Goal: Task Accomplishment & Management: Complete application form

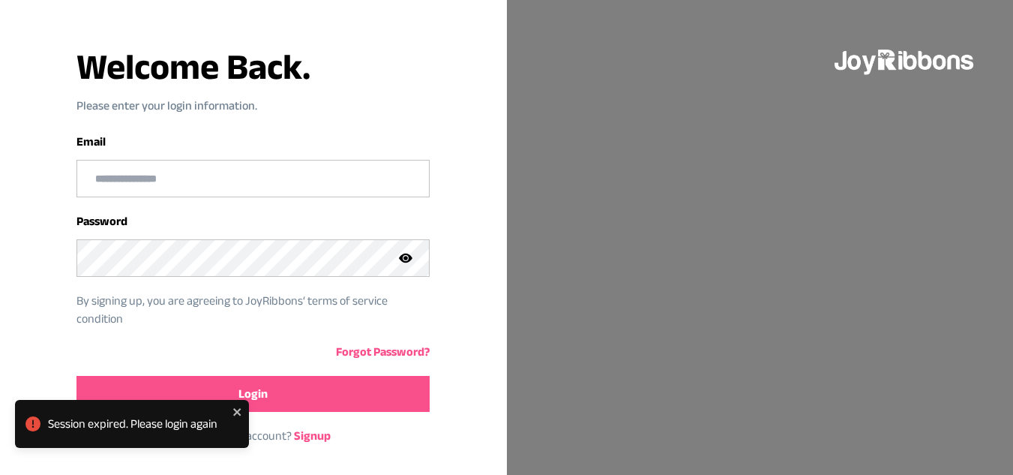
scroll to position [96, 0]
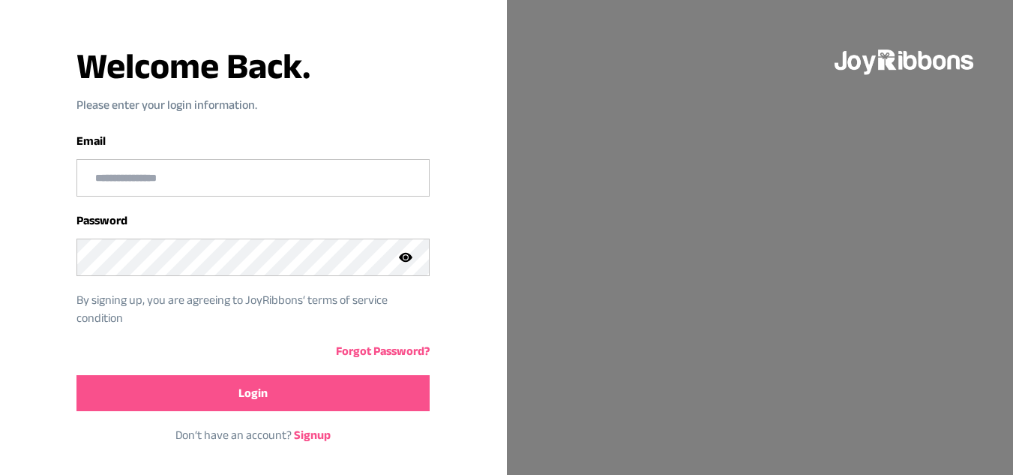
type input "**********"
click at [377, 402] on button "Login" at bounding box center [253, 393] width 353 height 36
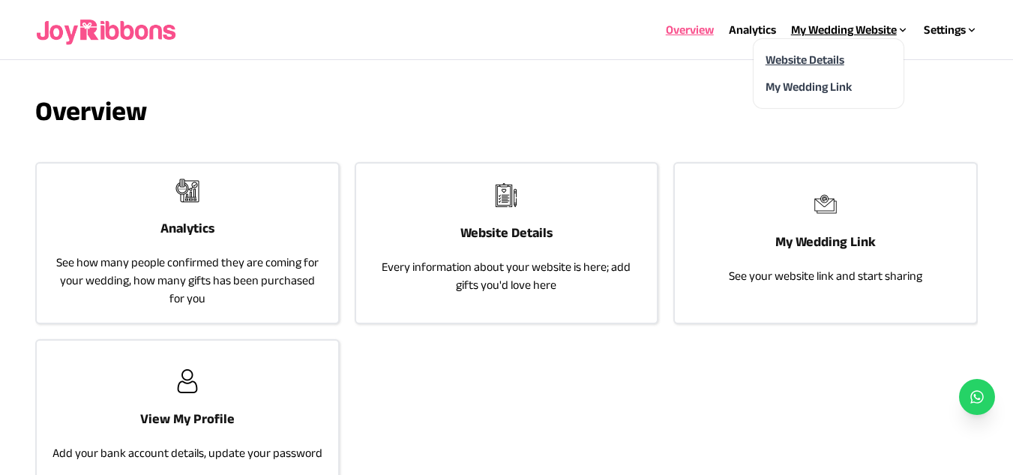
click at [797, 56] on link "Website Details" at bounding box center [805, 59] width 79 height 13
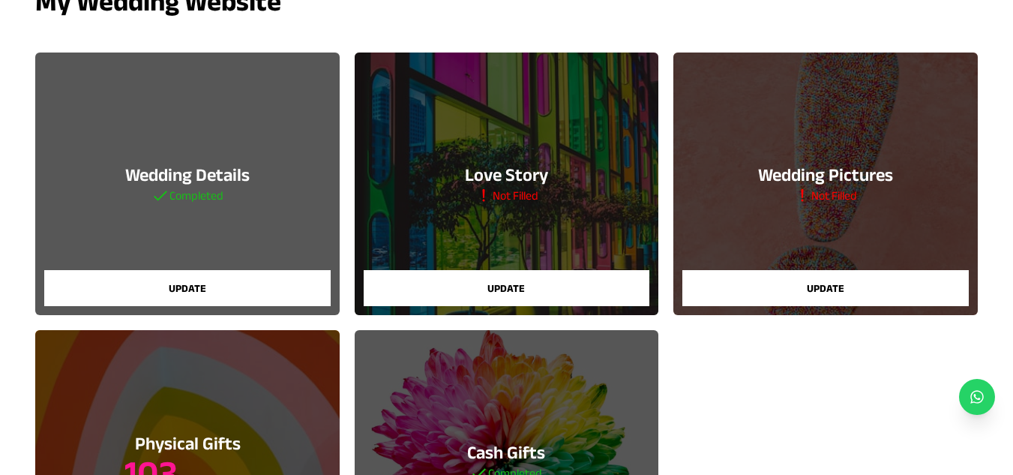
scroll to position [55, 0]
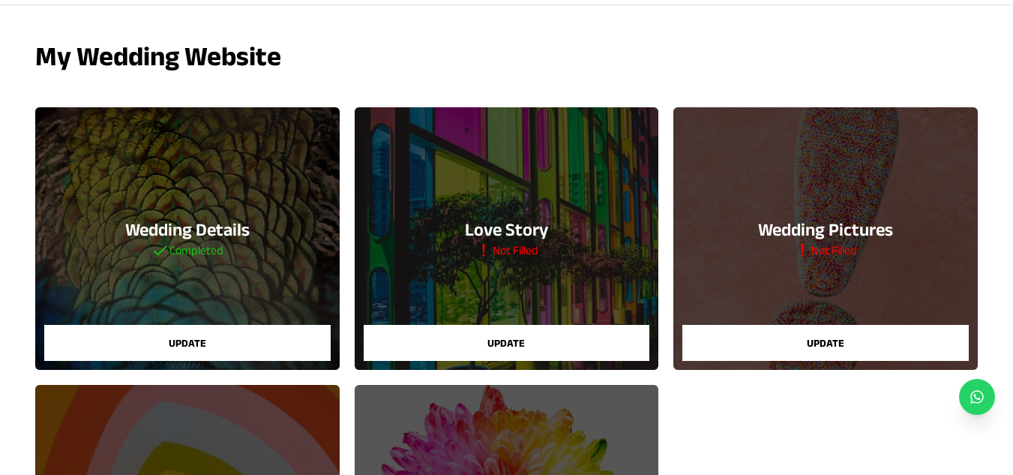
click at [150, 311] on div "Wedding Details Completed Update" at bounding box center [187, 238] width 304 height 263
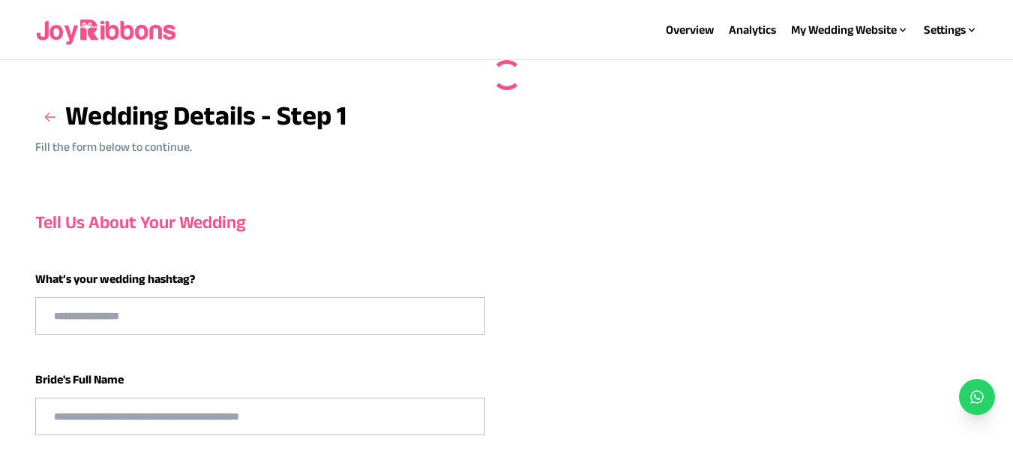
type input "**********"
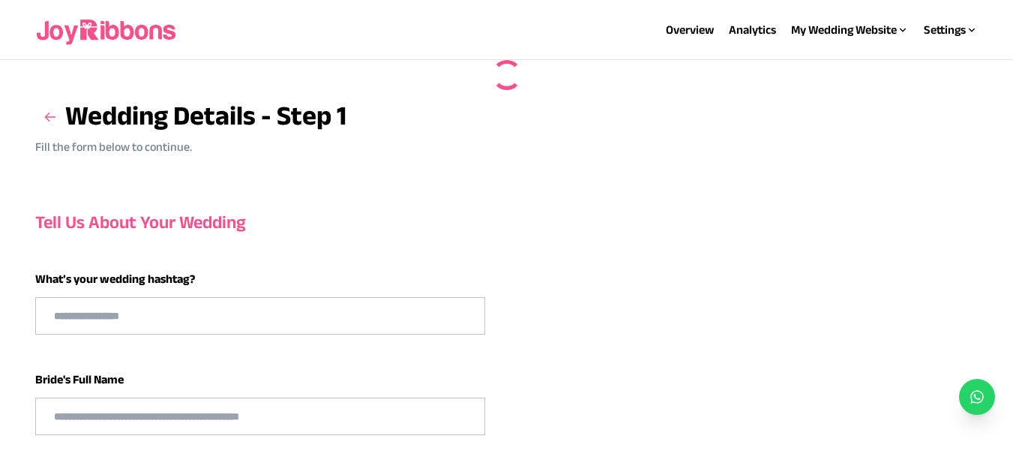
type input "**********"
select select "**"
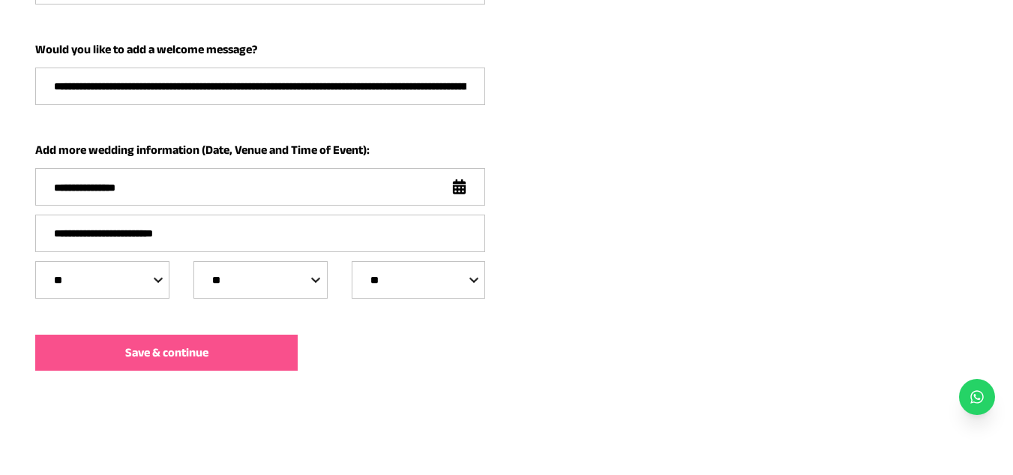
scroll to position [535, 0]
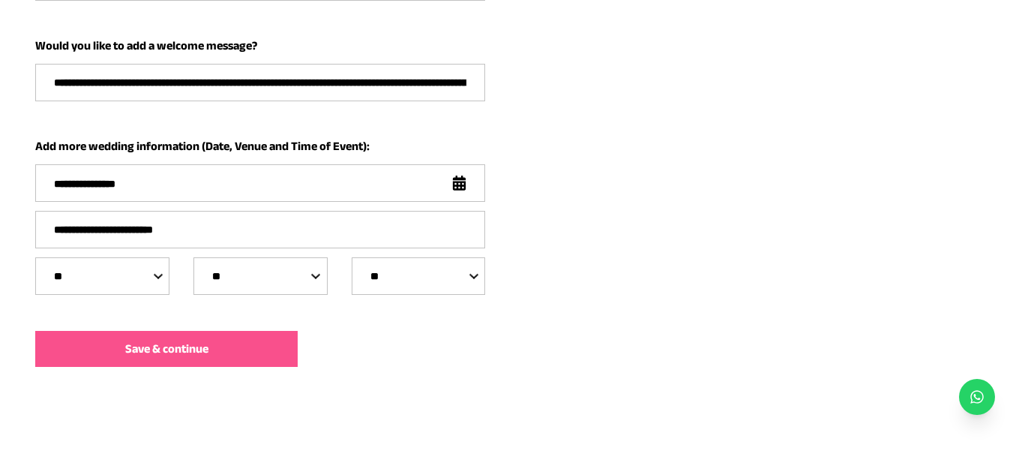
click at [161, 278] on select "**********" at bounding box center [102, 276] width 133 height 36
click at [36, 258] on select "**********" at bounding box center [102, 276] width 133 height 36
click at [155, 278] on select "**********" at bounding box center [102, 276] width 133 height 36
select select "**"
click at [36, 258] on select "**********" at bounding box center [102, 276] width 133 height 36
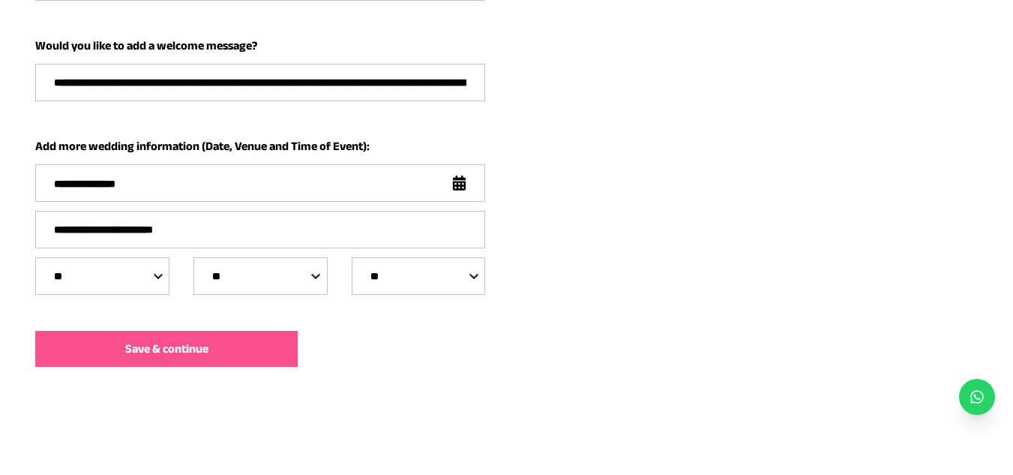
click at [156, 341] on span "Save & continue" at bounding box center [166, 349] width 83 height 18
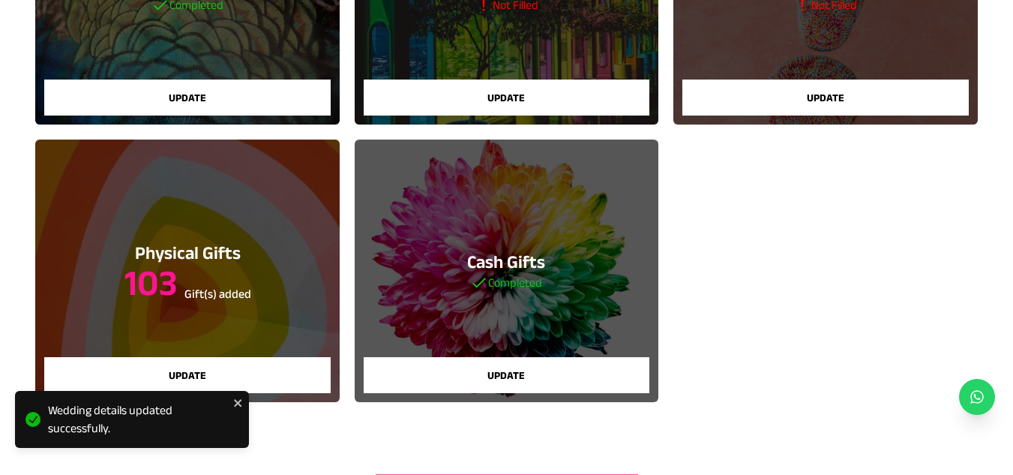
scroll to position [299, 0]
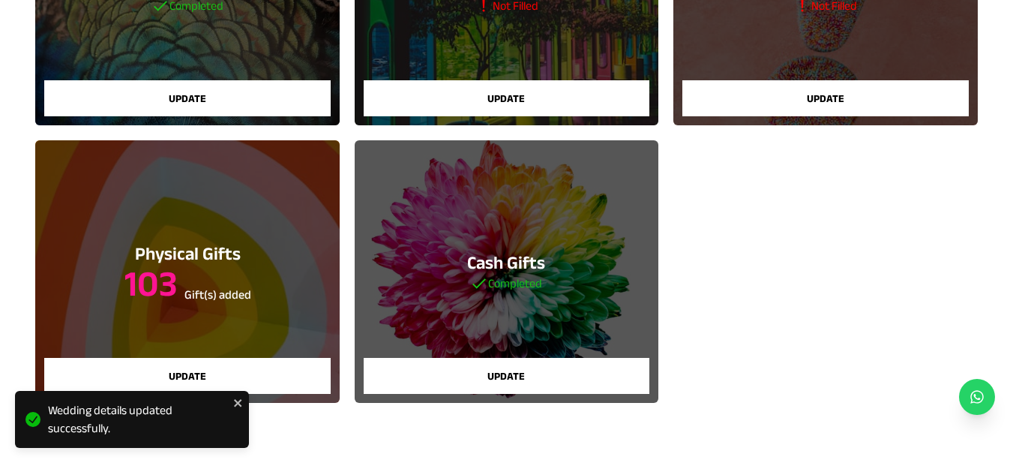
click at [270, 247] on div "Physical Gifts 103 Gift(s) added Update" at bounding box center [187, 271] width 304 height 263
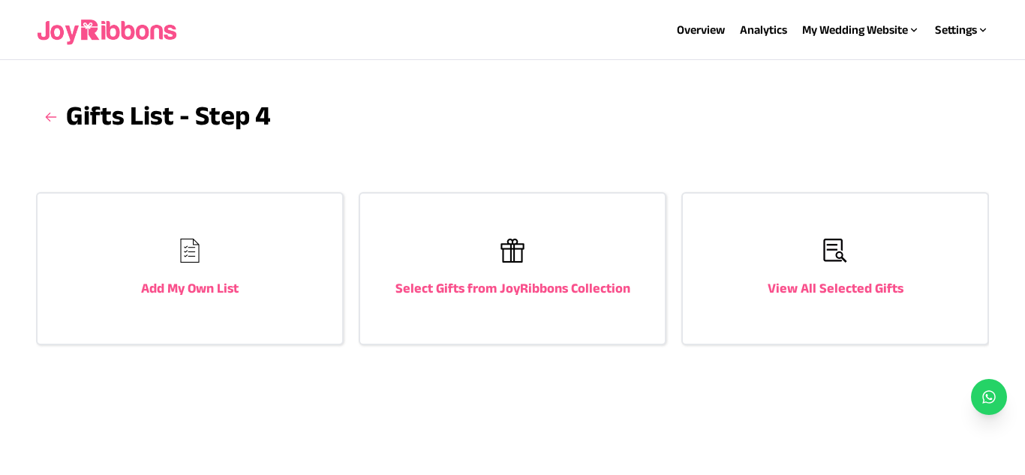
click at [833, 267] on div "View All Selected Gifts" at bounding box center [835, 269] width 305 height 150
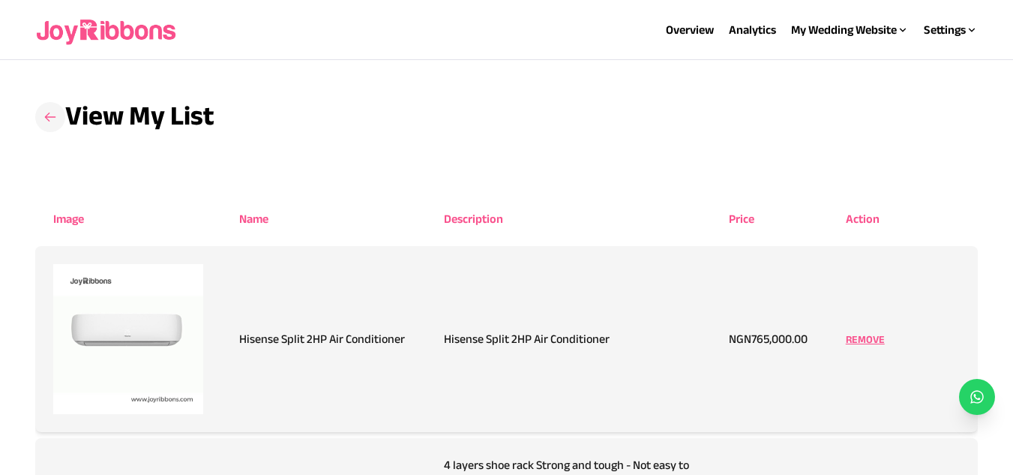
click at [47, 117] on icon at bounding box center [50, 117] width 11 height 9
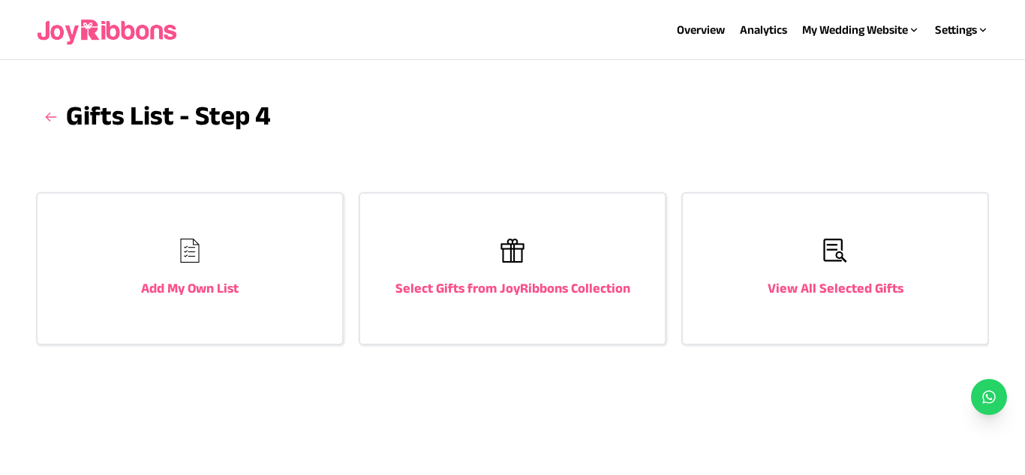
click at [484, 248] on div "Select Gifts from JoyRibbons Collection" at bounding box center [512, 269] width 305 height 150
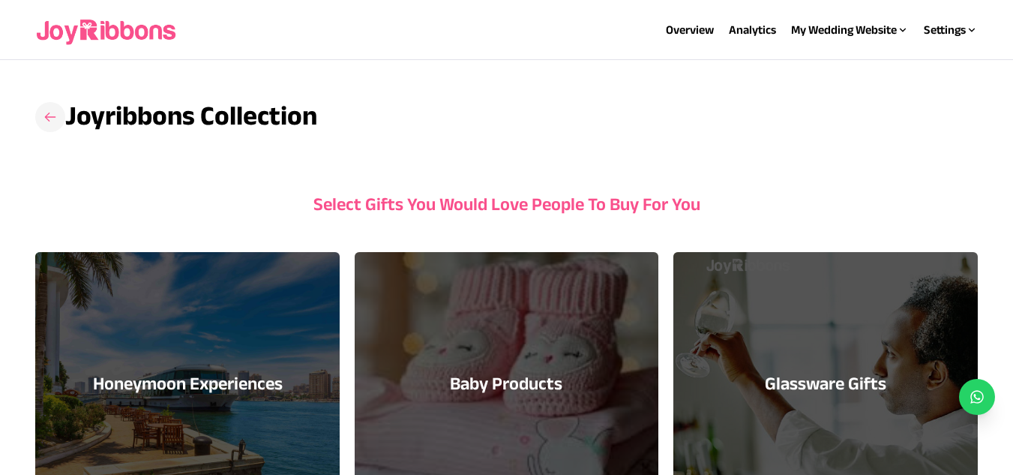
click at [49, 122] on icon at bounding box center [50, 117] width 15 height 15
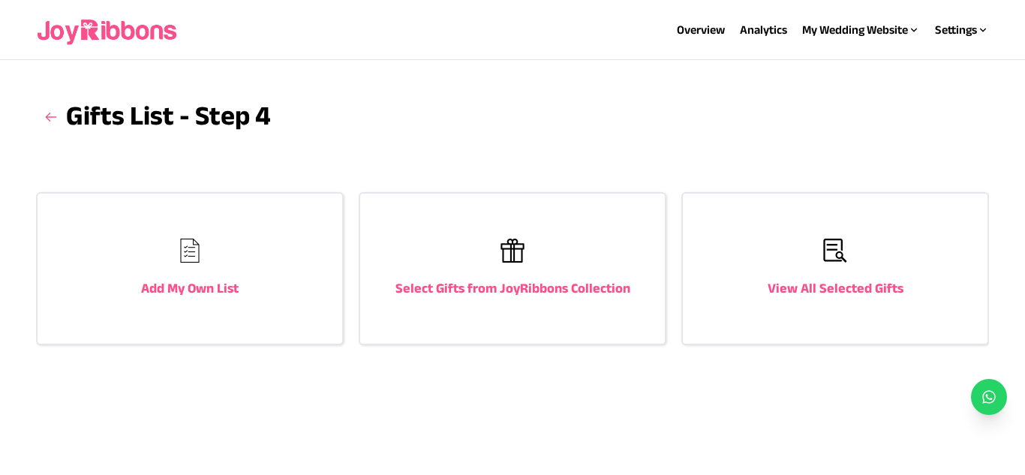
click at [846, 255] on img at bounding box center [835, 251] width 24 height 24
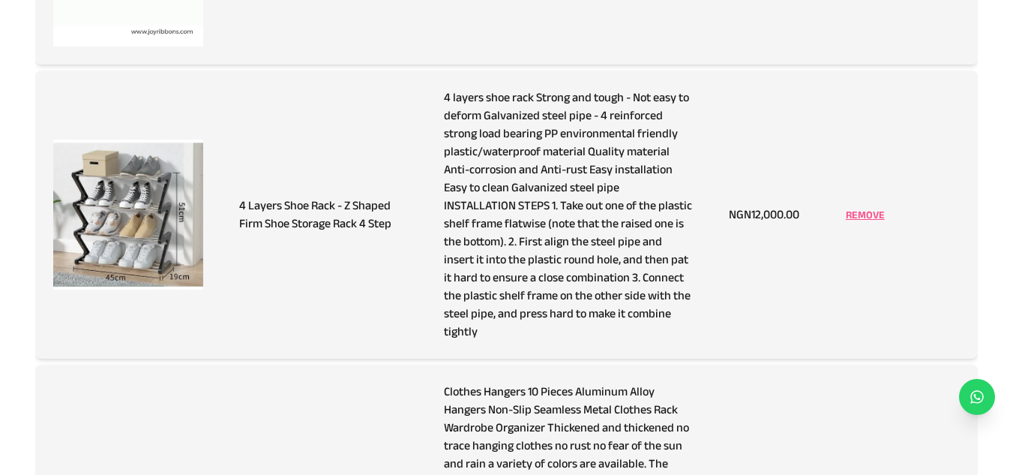
scroll to position [362, 0]
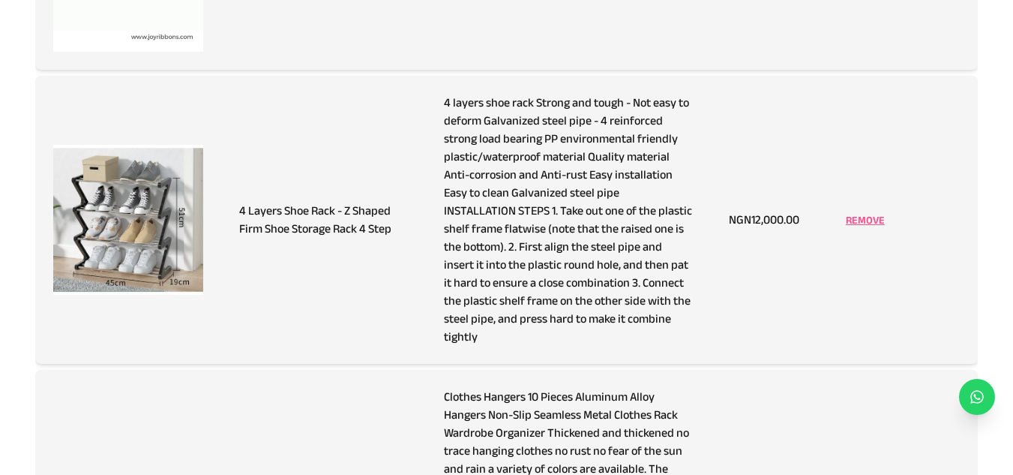
drag, startPoint x: 496, startPoint y: 167, endPoint x: 365, endPoint y: 201, distance: 135.5
click at [365, 201] on td "4 Layers Shoe Rack - Z Shaped Firm Shoe Storage Rack 4 Step" at bounding box center [323, 220] width 205 height 288
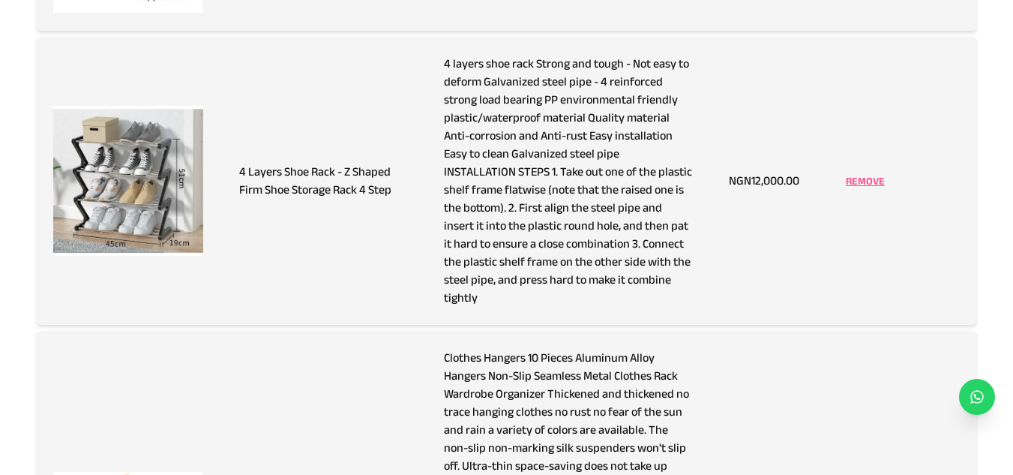
scroll to position [0, 221]
click at [885, 173] on p "REMOVE" at bounding box center [865, 180] width 39 height 15
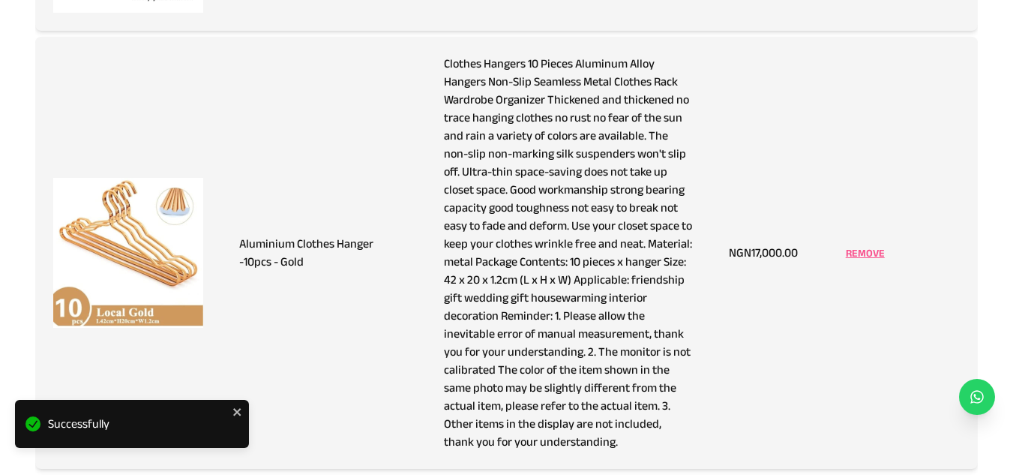
scroll to position [0, 0]
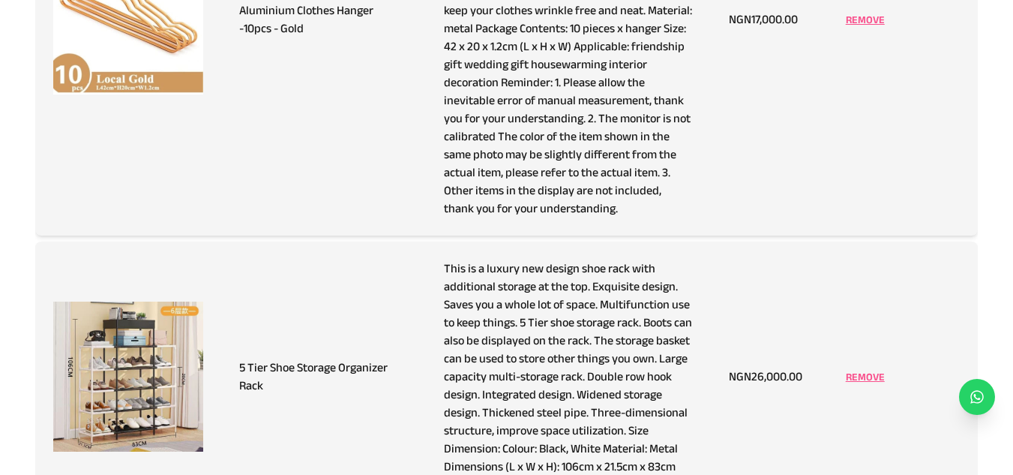
scroll to position [0, 221]
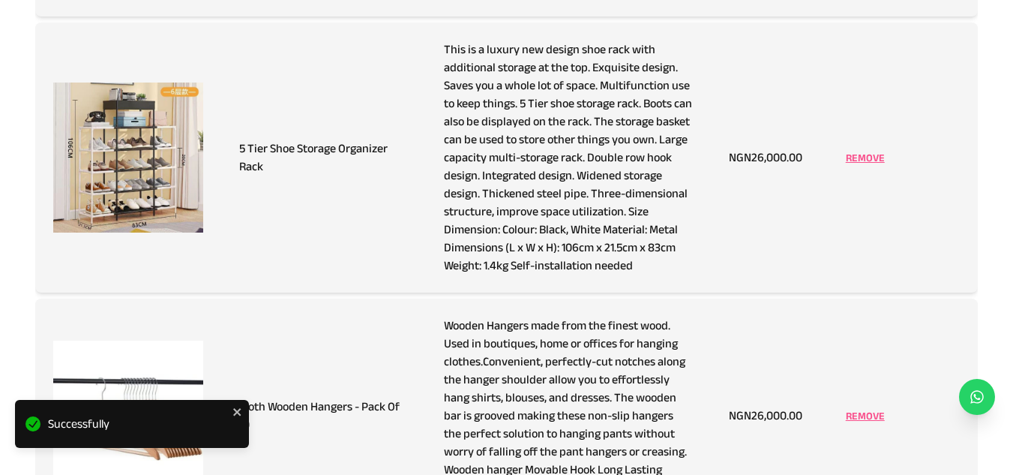
scroll to position [0, 206]
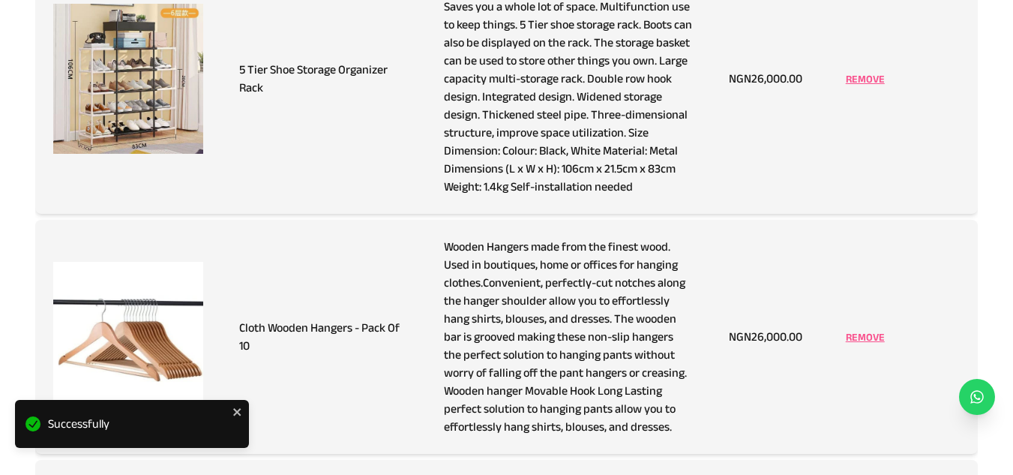
scroll to position [0, 221]
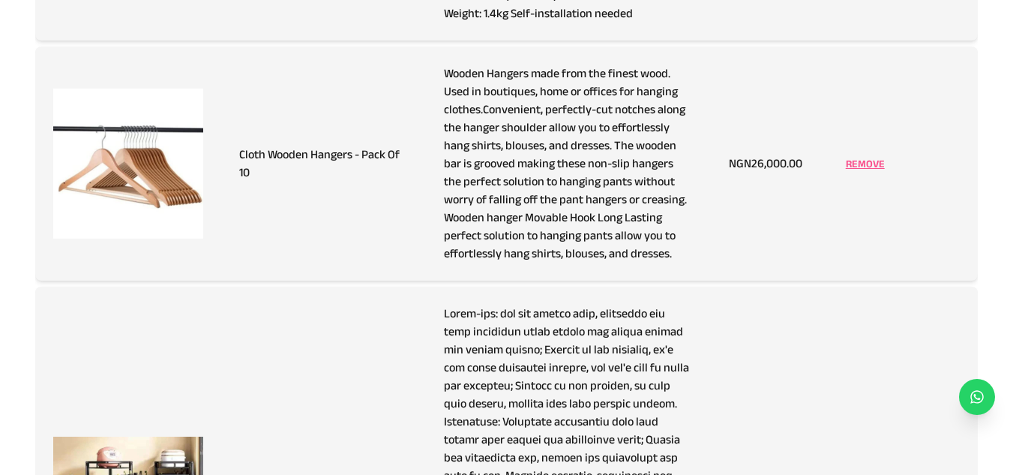
scroll to position [0, 221]
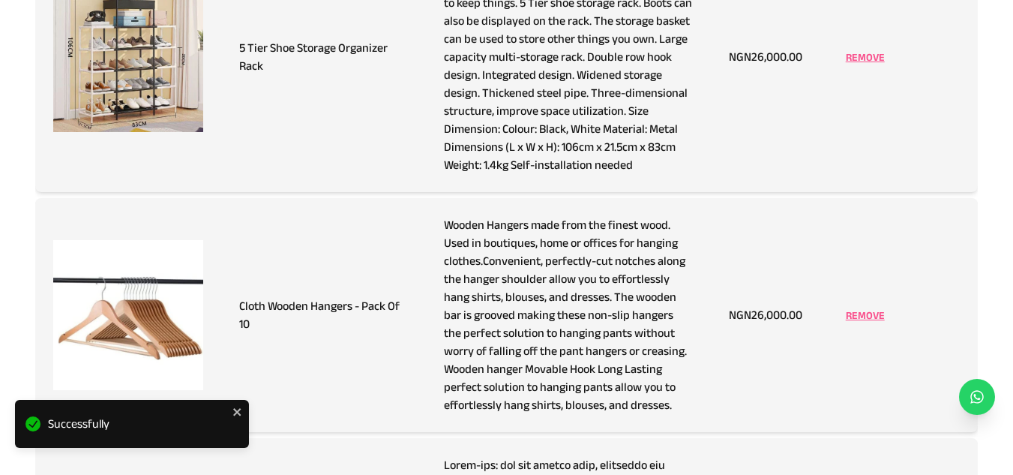
scroll to position [0, 221]
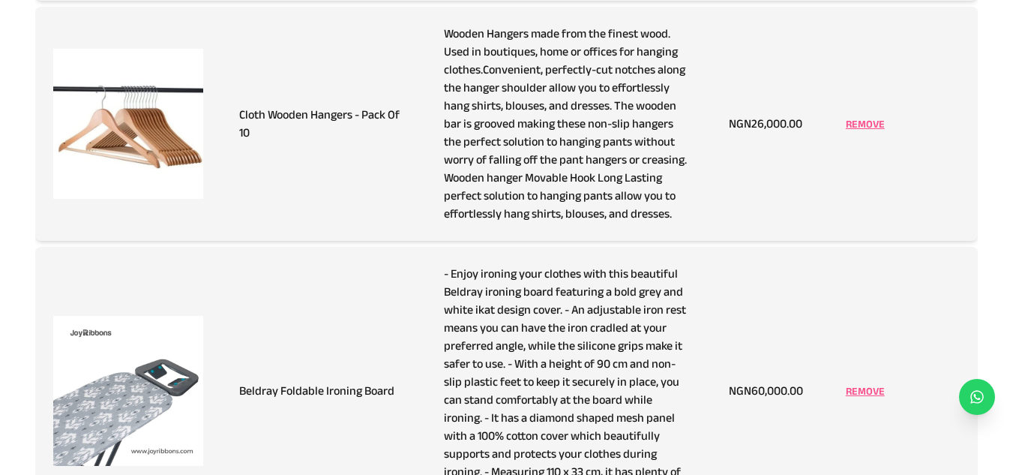
scroll to position [1151, 0]
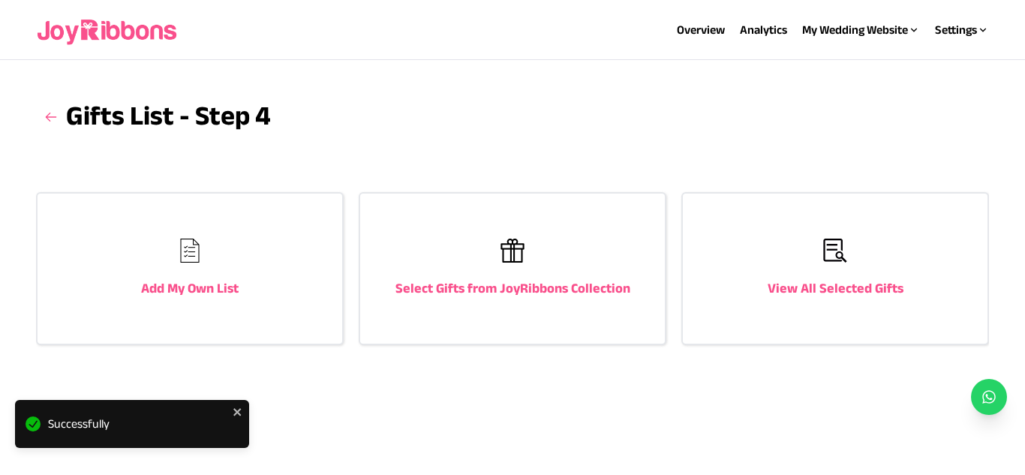
click at [836, 253] on img at bounding box center [835, 251] width 24 height 24
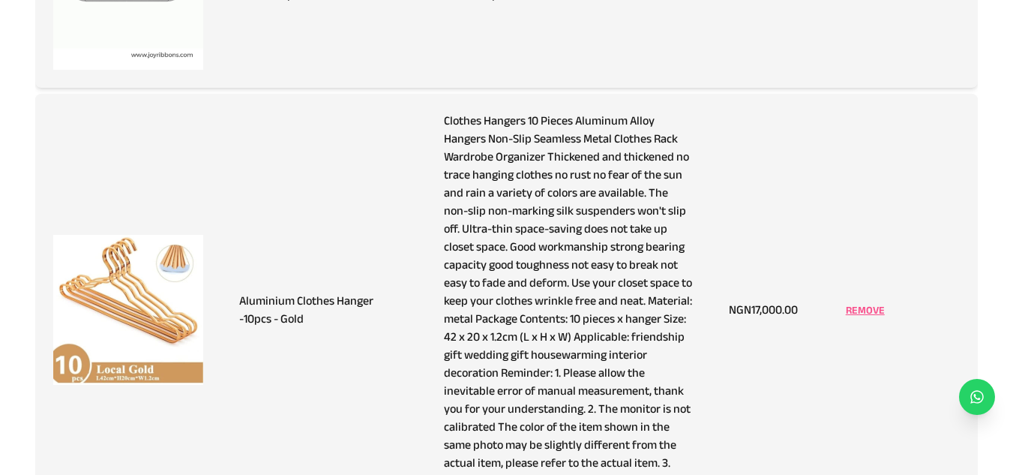
scroll to position [0, 221]
click at [885, 302] on p "REMOVE" at bounding box center [865, 309] width 39 height 15
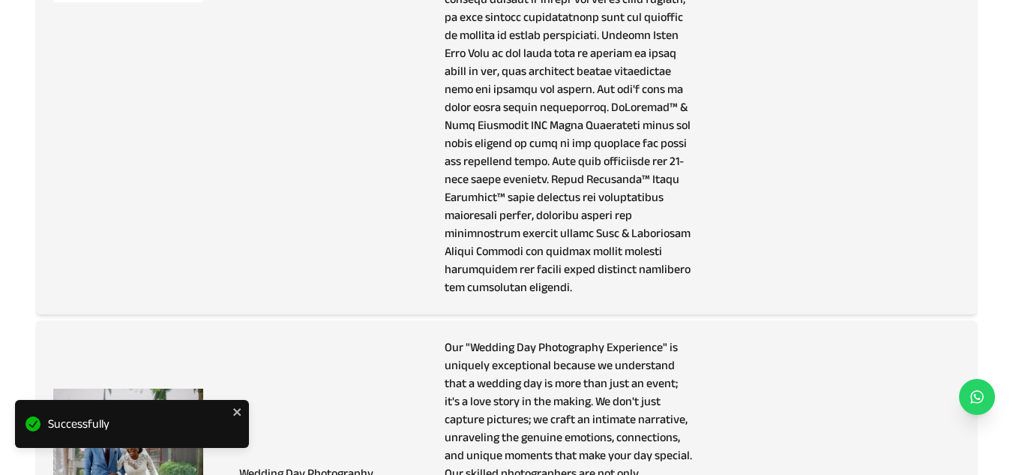
scroll to position [0, 0]
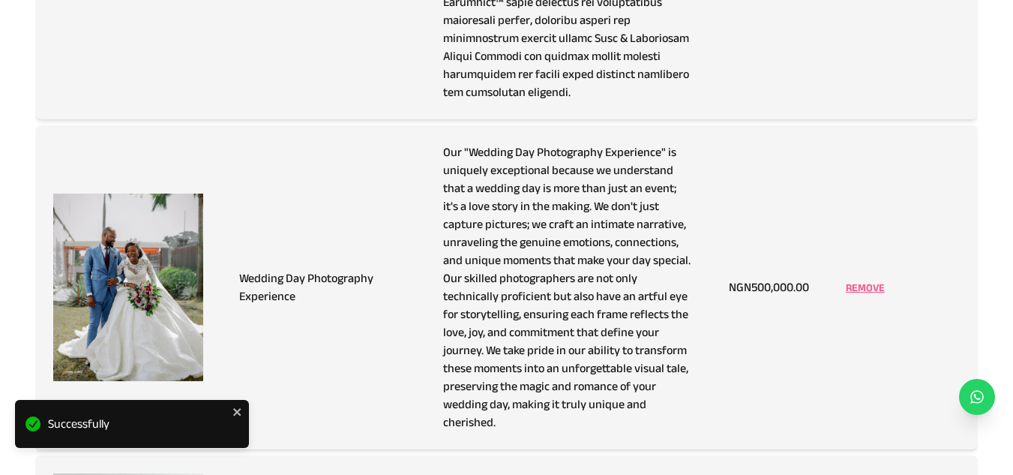
scroll to position [0, 221]
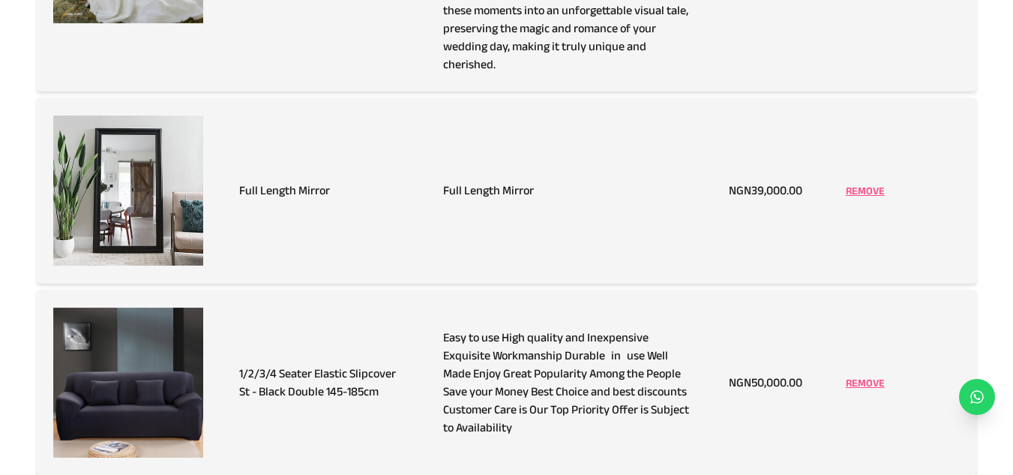
scroll to position [0, 166]
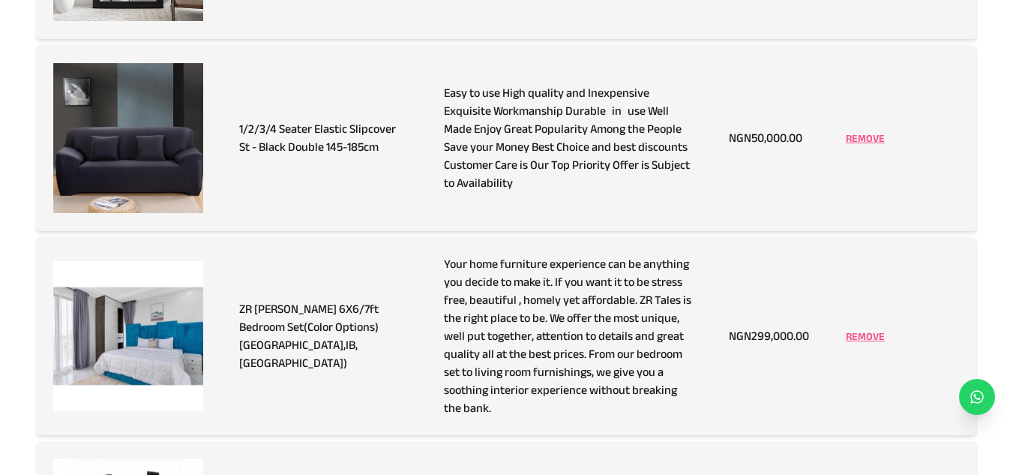
scroll to position [0, 221]
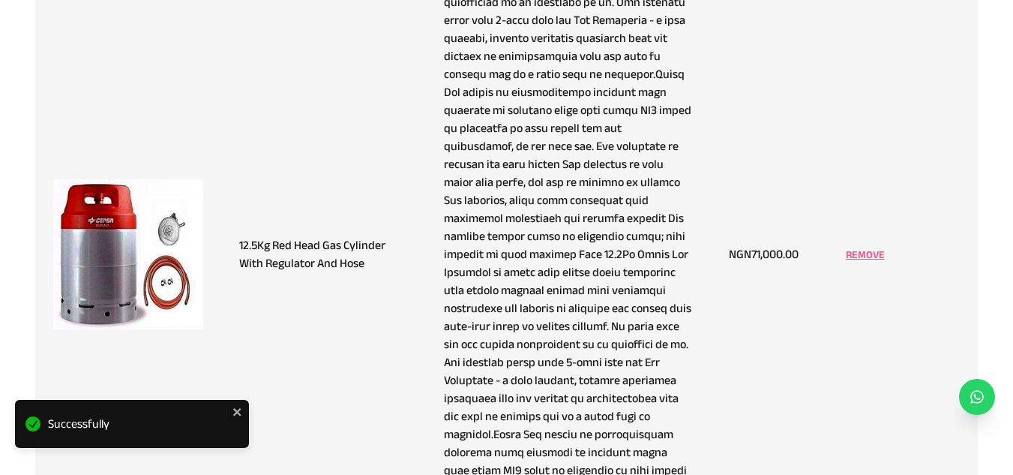
scroll to position [0, 0]
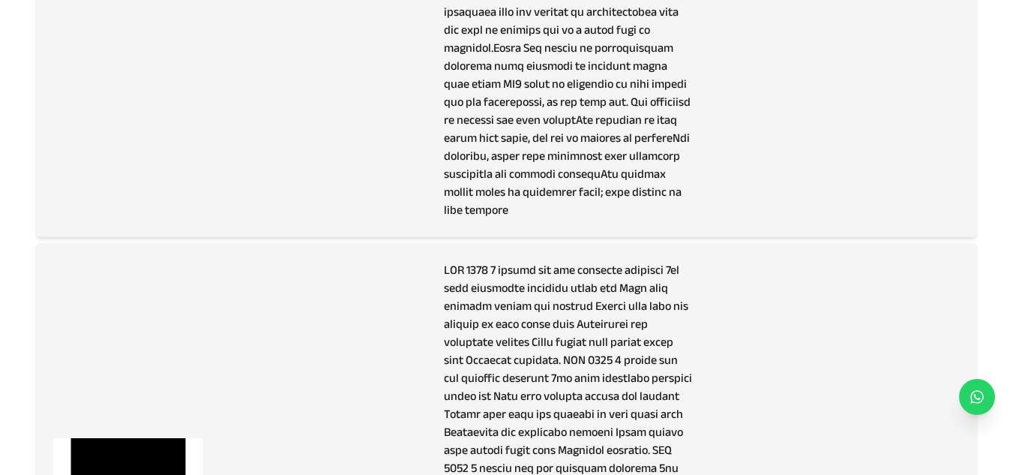
scroll to position [0, 221]
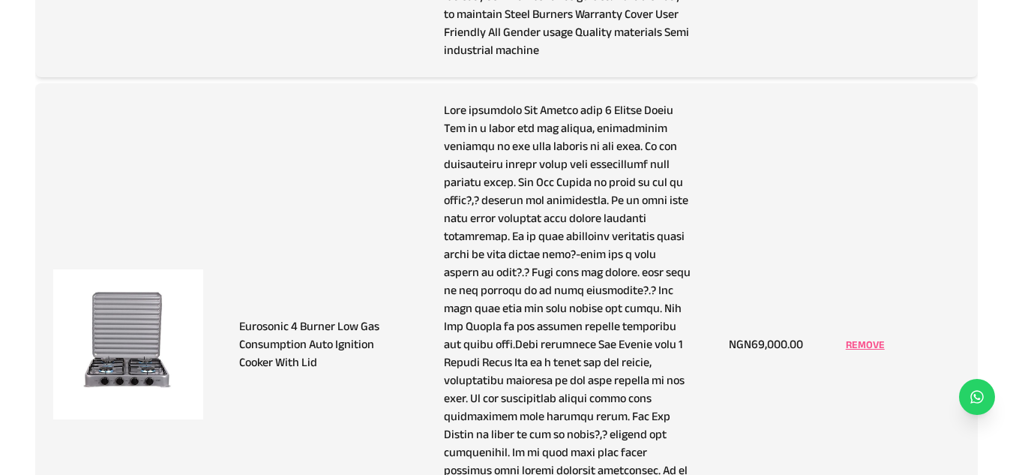
scroll to position [7556, 0]
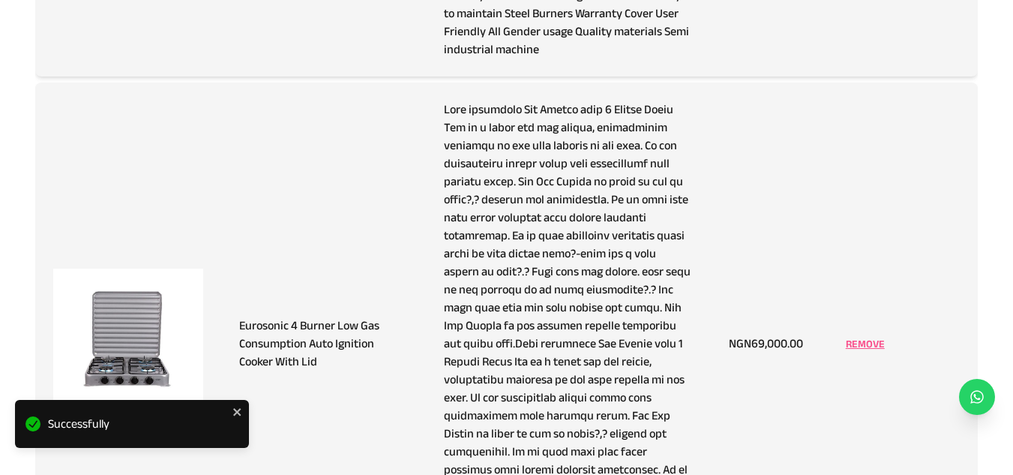
scroll to position [0, 221]
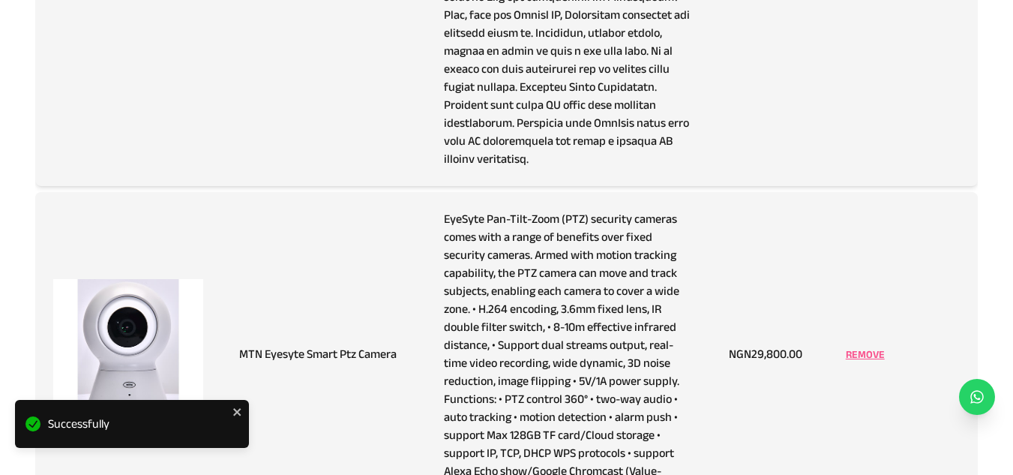
scroll to position [12361, 0]
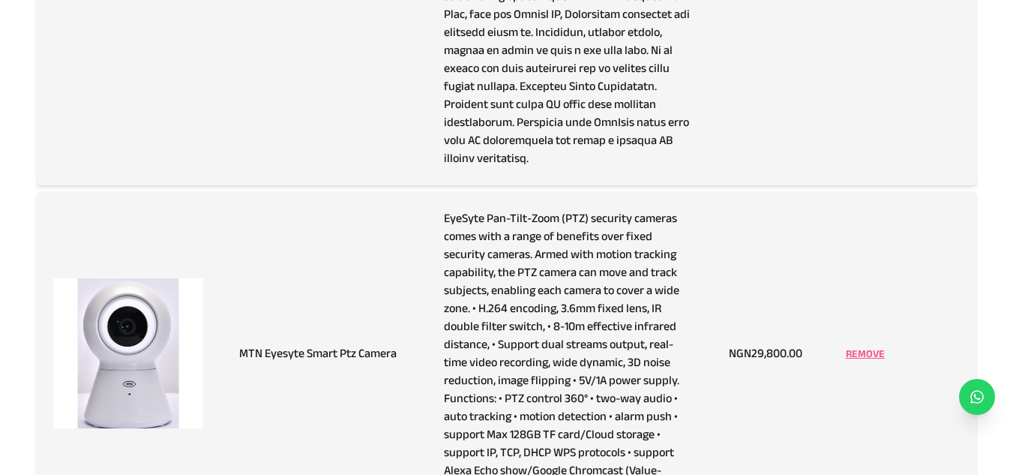
click at [868, 346] on p "REMOVE" at bounding box center [865, 353] width 39 height 15
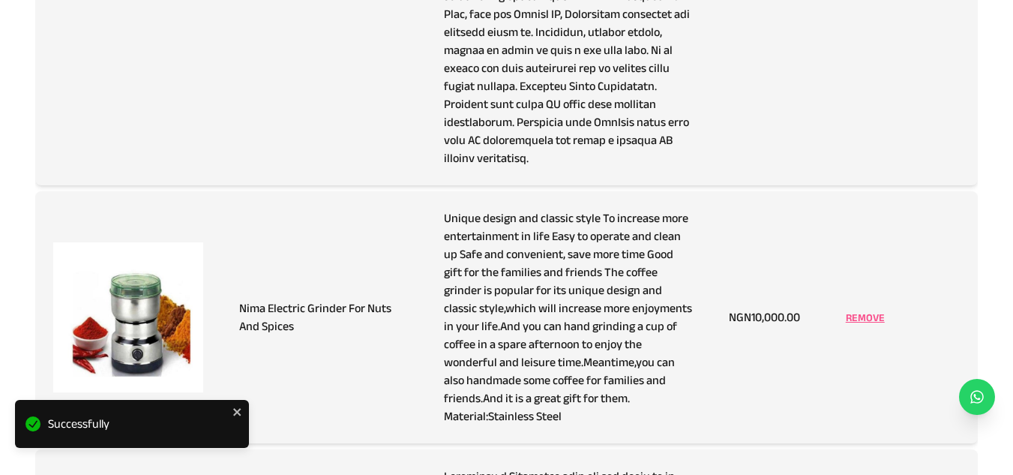
click at [856, 310] on p "REMOVE" at bounding box center [865, 317] width 39 height 15
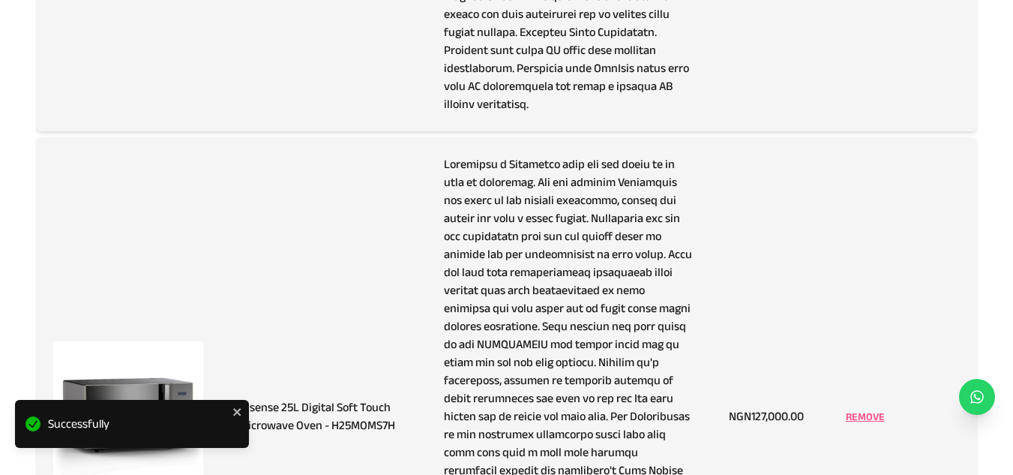
scroll to position [12416, 0]
click at [863, 408] on p "REMOVE" at bounding box center [865, 415] width 39 height 15
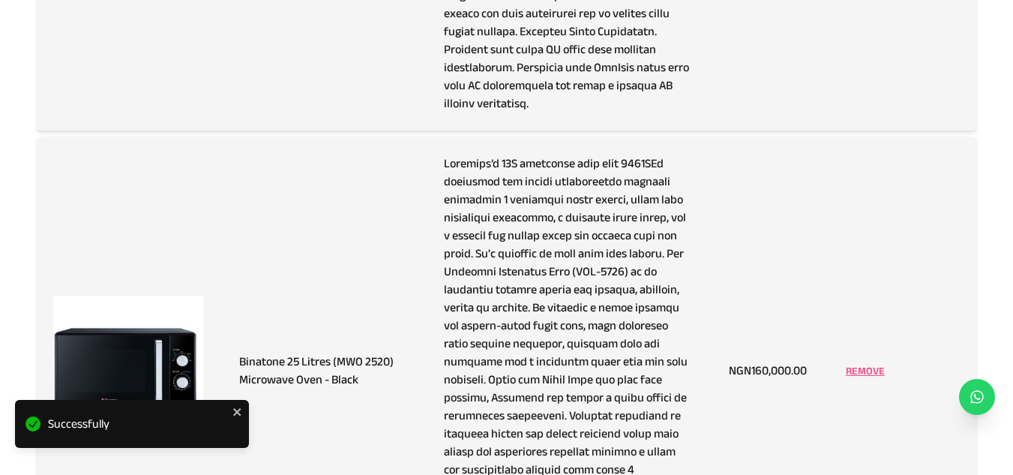
click at [858, 363] on p "REMOVE" at bounding box center [865, 370] width 39 height 15
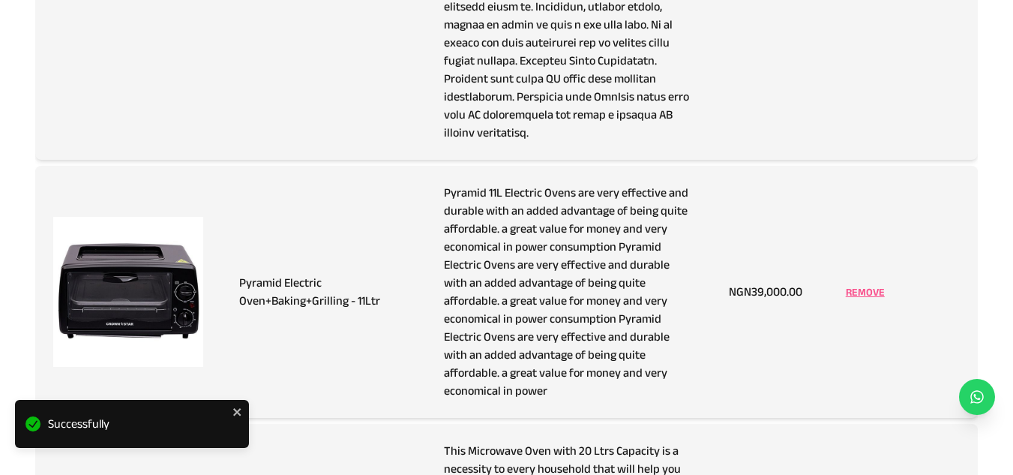
scroll to position [12383, 0]
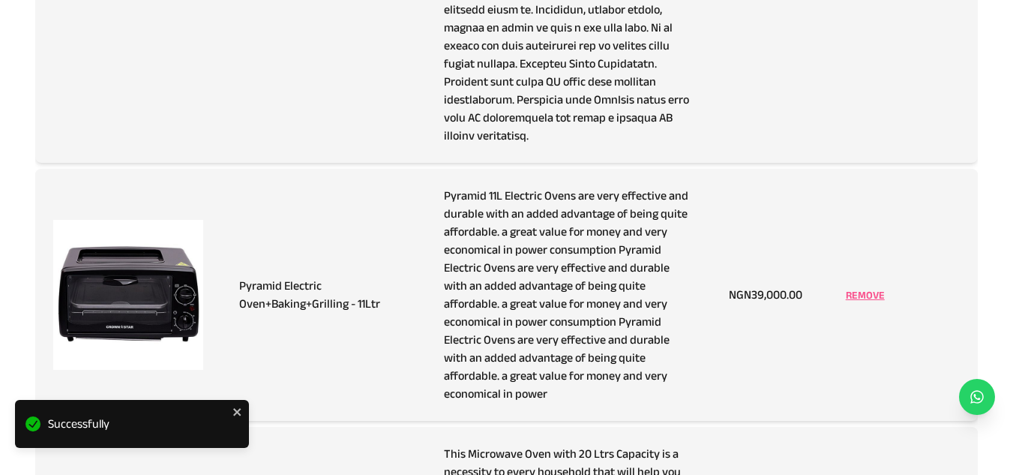
click at [857, 287] on p "REMOVE" at bounding box center [865, 294] width 39 height 15
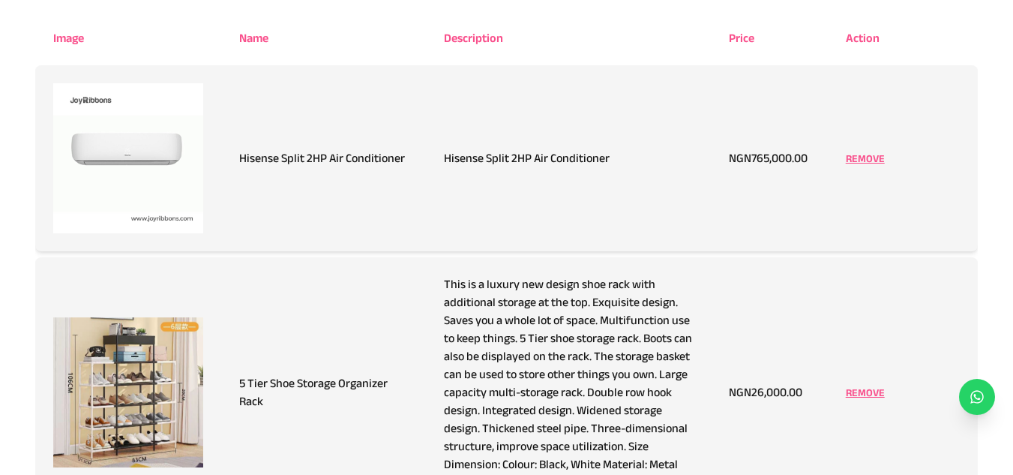
scroll to position [0, 0]
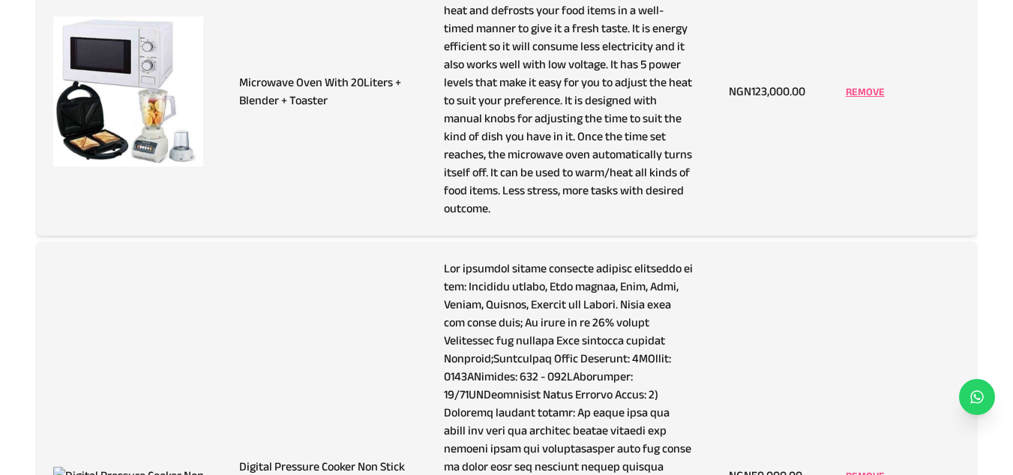
scroll to position [12607, 0]
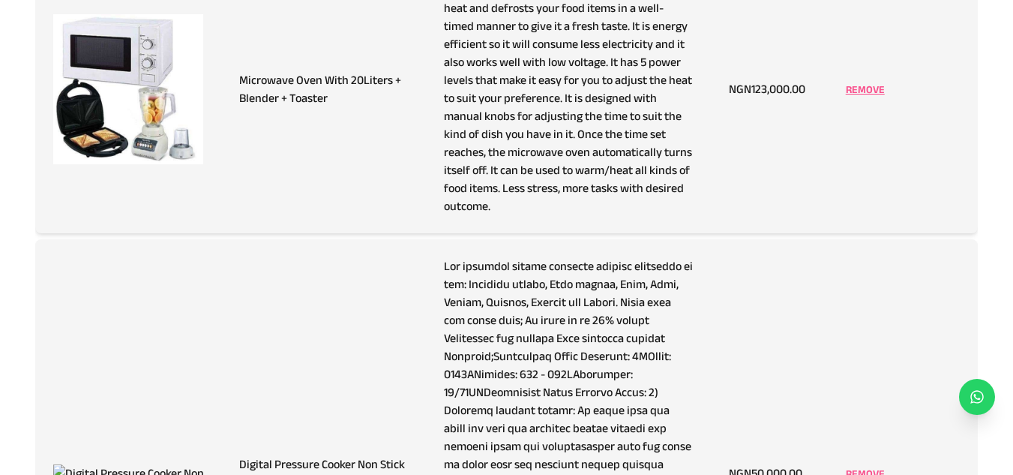
click at [866, 466] on p "REMOVE" at bounding box center [865, 473] width 39 height 15
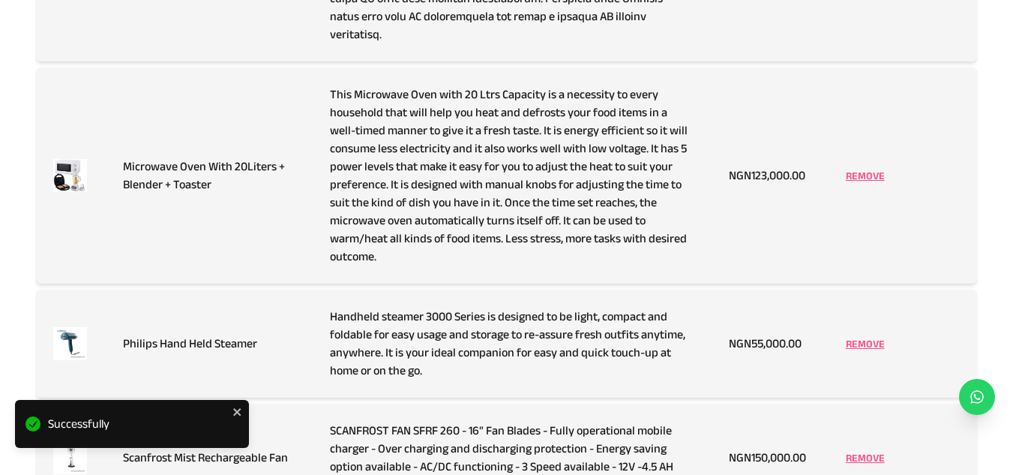
scroll to position [8615, 0]
click at [863, 337] on p "REMOVE" at bounding box center [865, 344] width 39 height 15
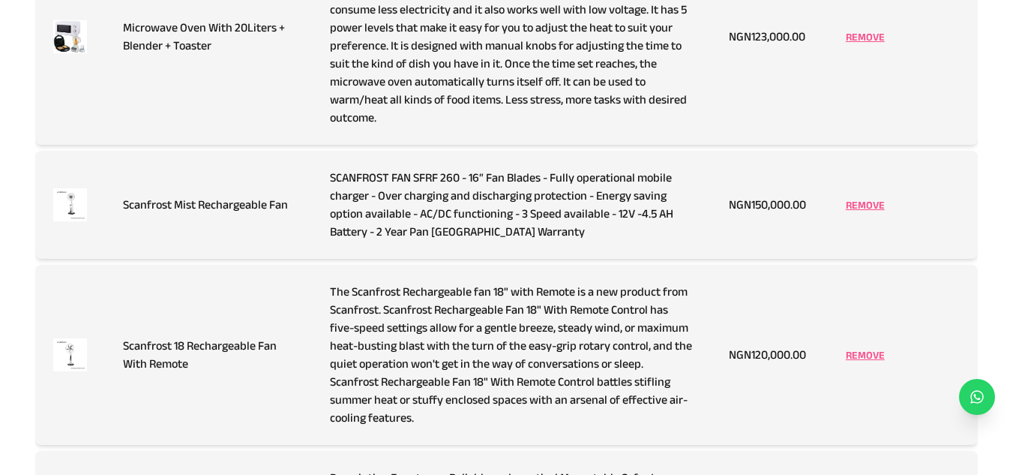
scroll to position [8756, 0]
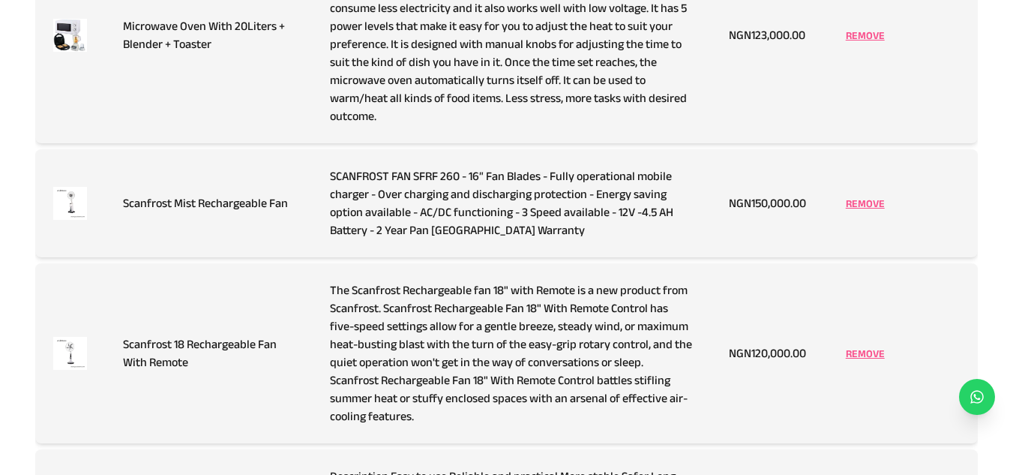
click at [857, 196] on p "REMOVE" at bounding box center [865, 203] width 39 height 15
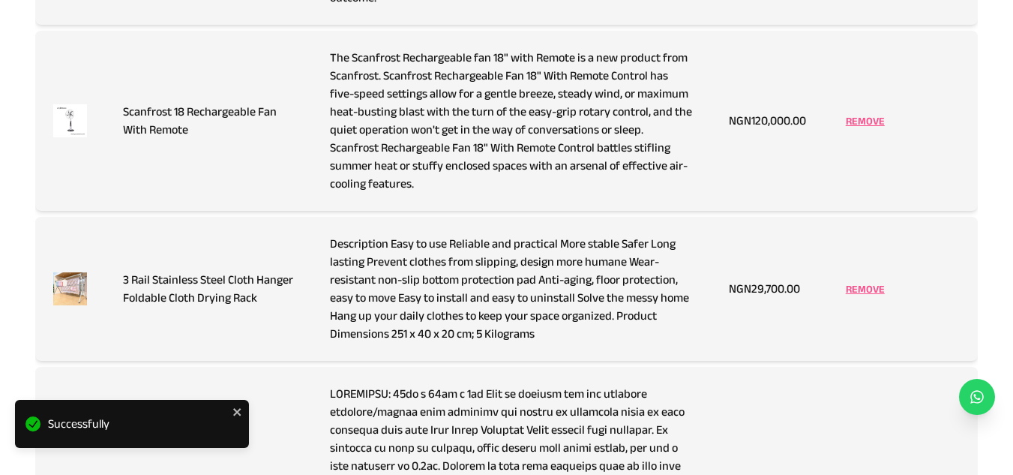
scroll to position [8900, 0]
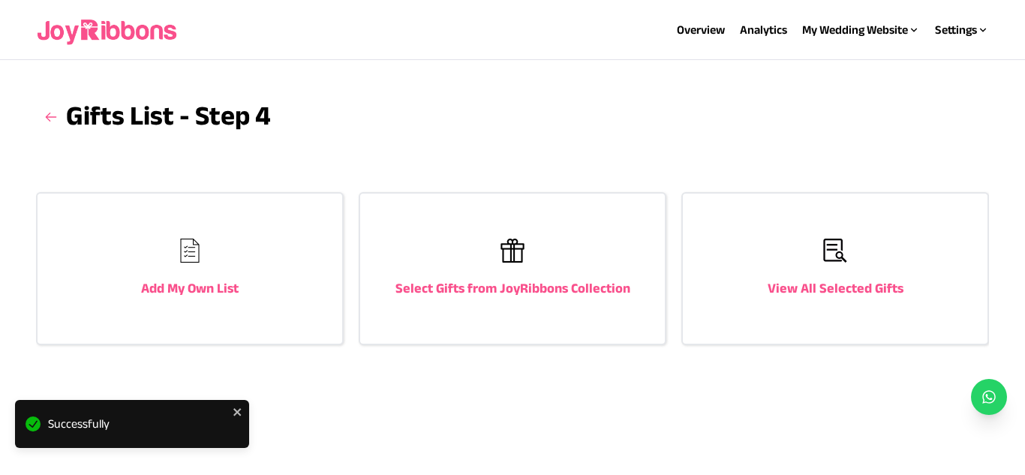
click at [848, 266] on div "View All Selected Gifts" at bounding box center [835, 269] width 305 height 150
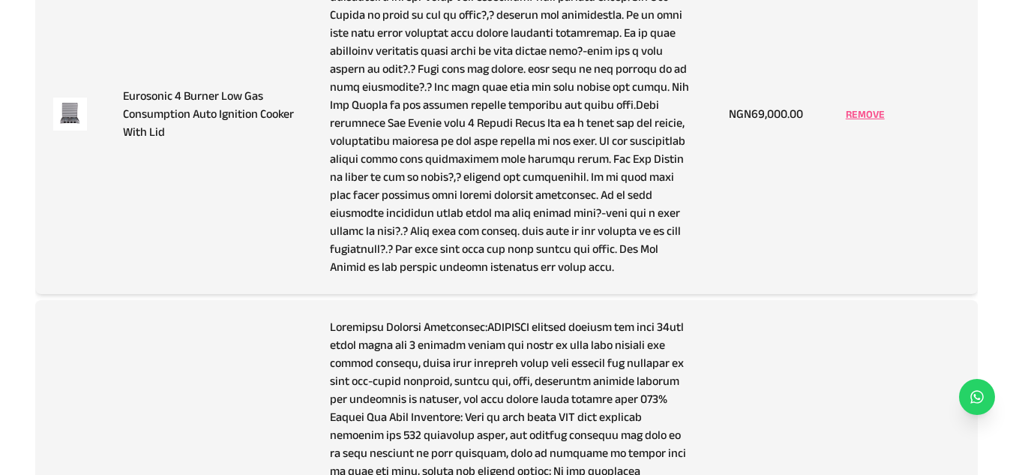
scroll to position [5396, 0]
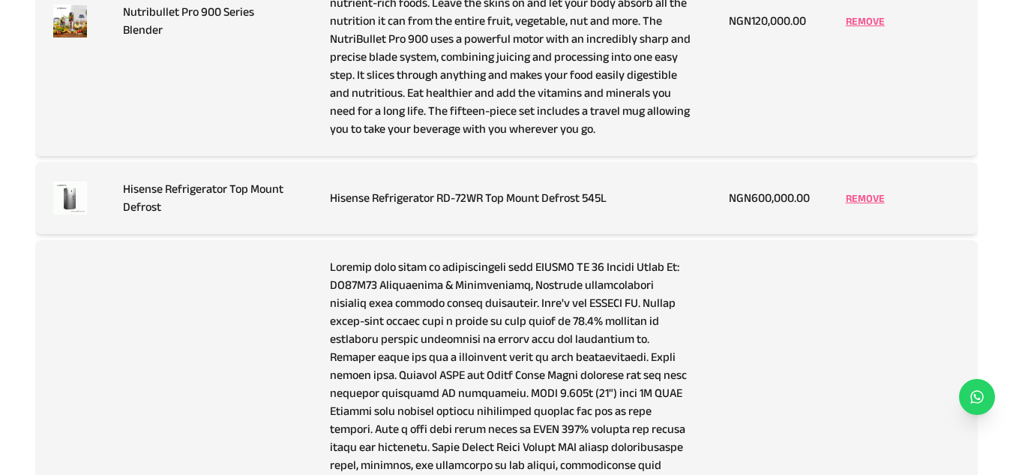
scroll to position [7807, 0]
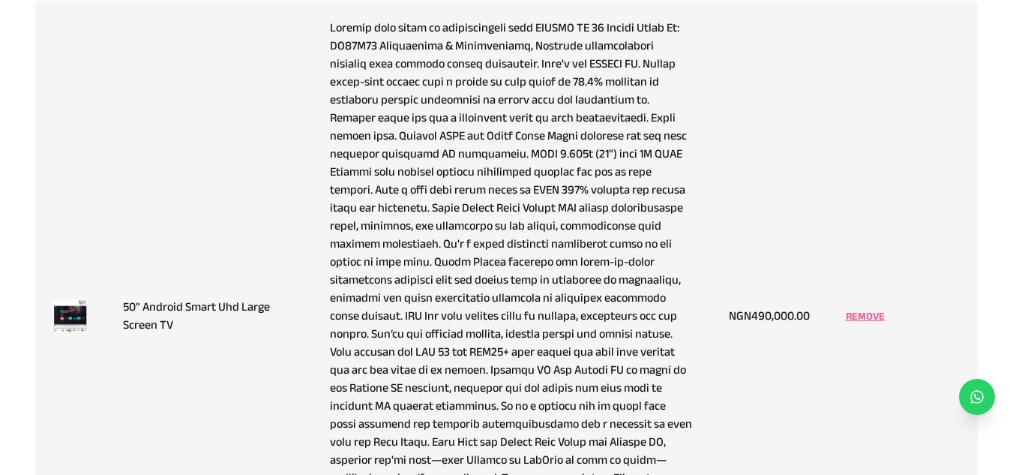
click at [584, 248] on td at bounding box center [511, 316] width 398 height 630
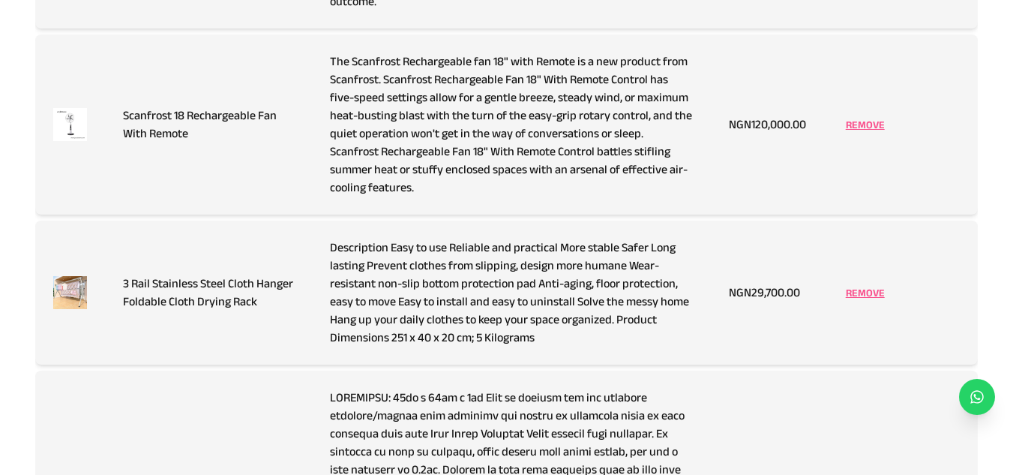
scroll to position [8871, 0]
click at [862, 284] on p "REMOVE" at bounding box center [865, 291] width 39 height 15
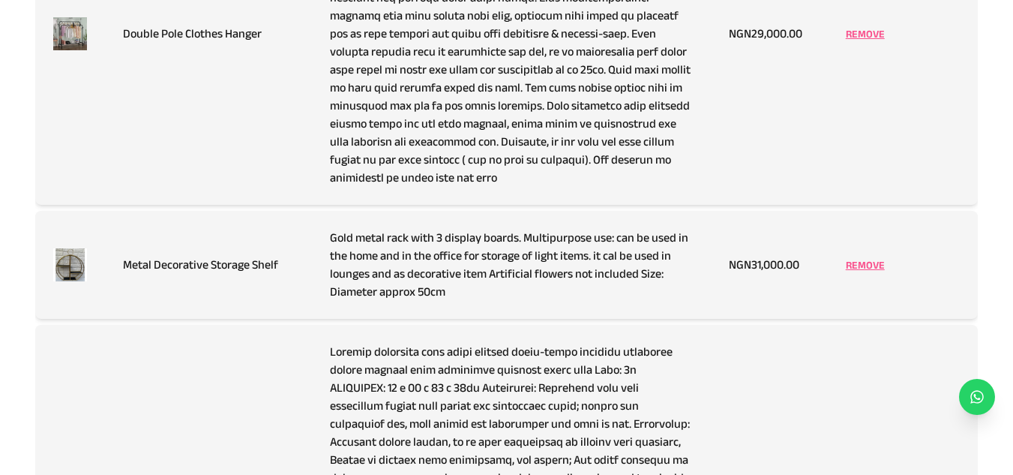
scroll to position [9740, 0]
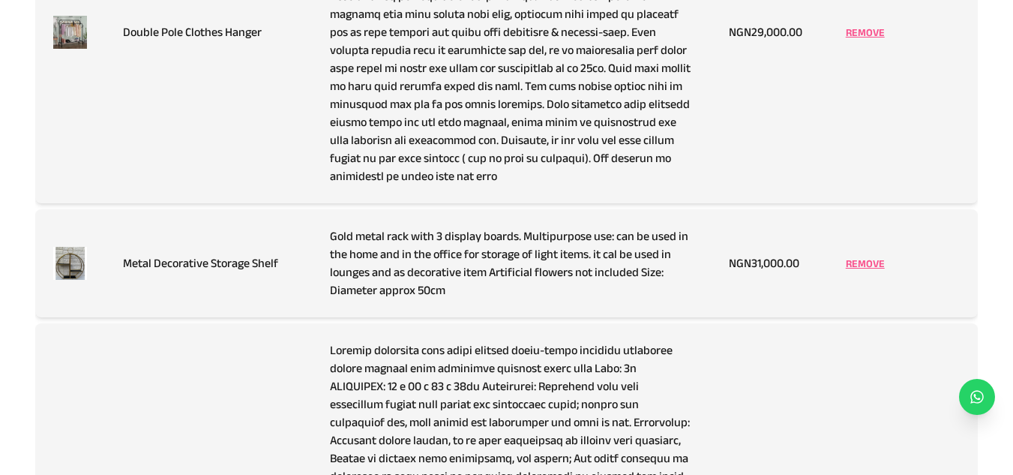
click at [866, 256] on p "REMOVE" at bounding box center [865, 263] width 39 height 15
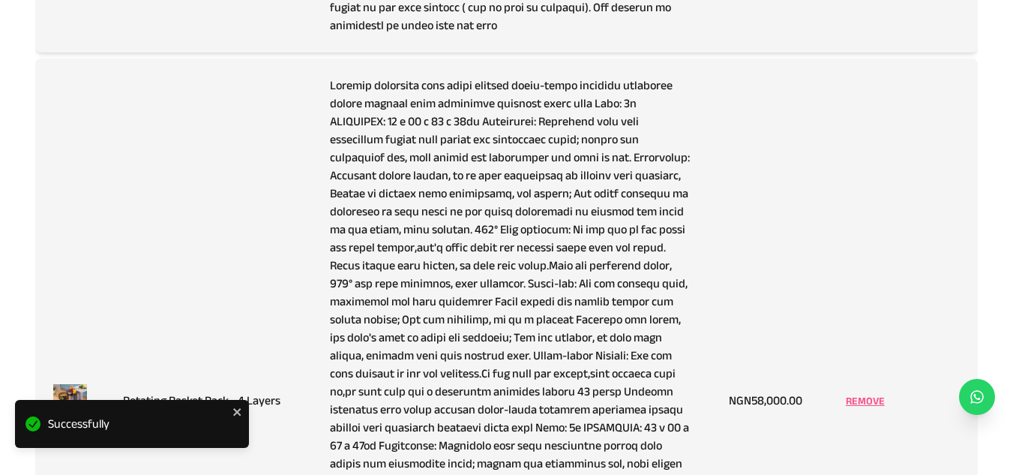
scroll to position [9896, 0]
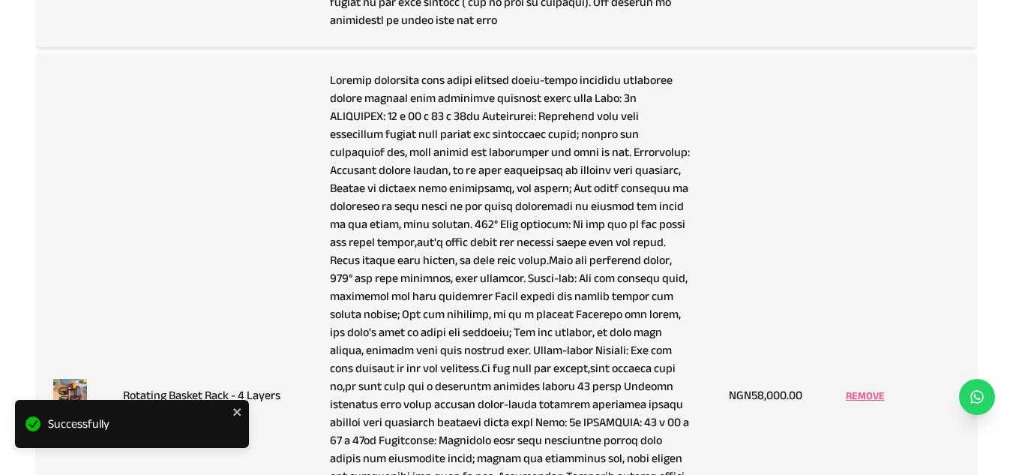
click at [877, 388] on p "REMOVE" at bounding box center [865, 395] width 39 height 15
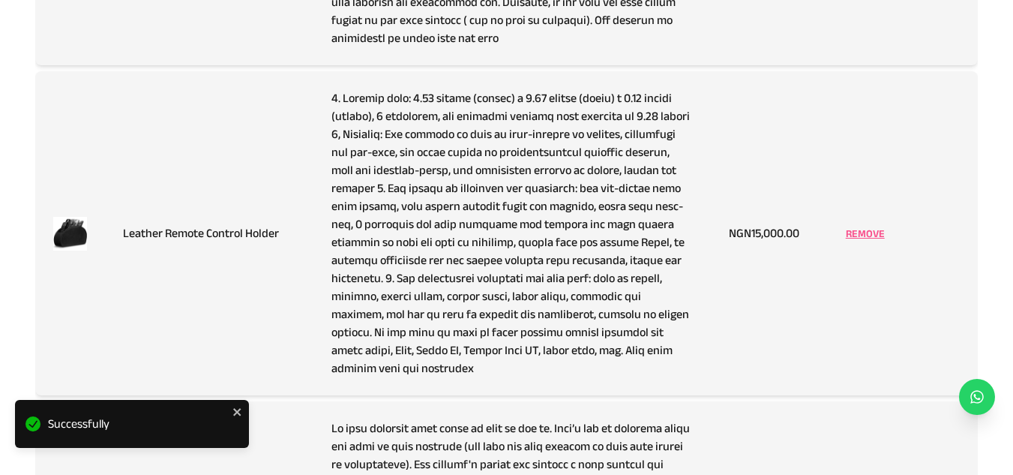
click at [859, 226] on p "REMOVE" at bounding box center [865, 233] width 39 height 15
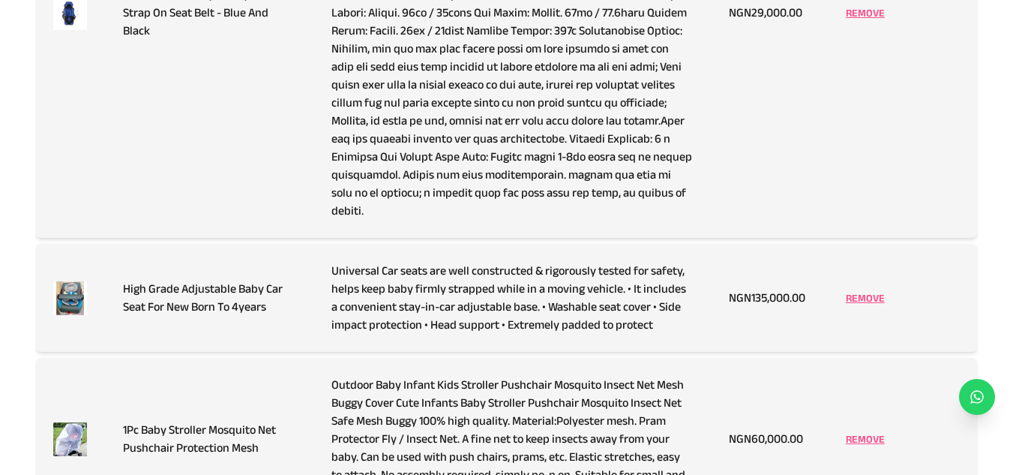
scroll to position [11321, 0]
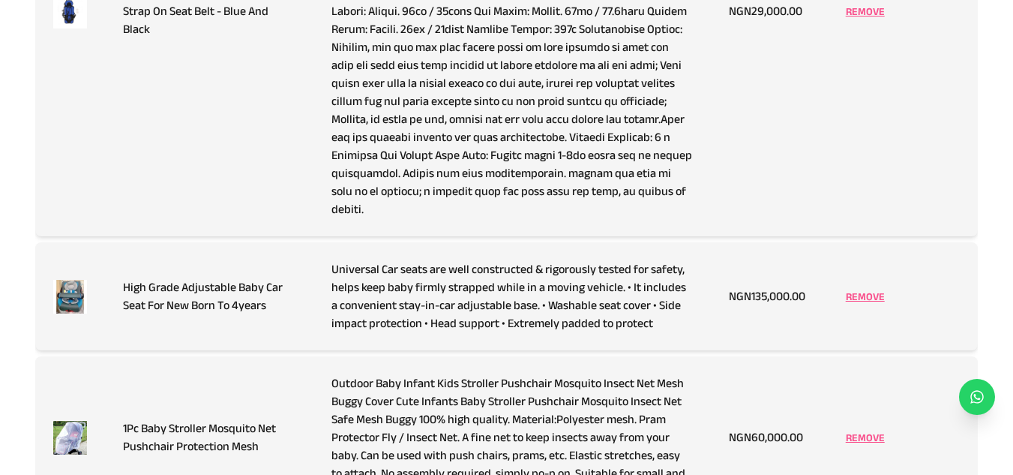
click at [861, 289] on p "REMOVE" at bounding box center [865, 296] width 39 height 15
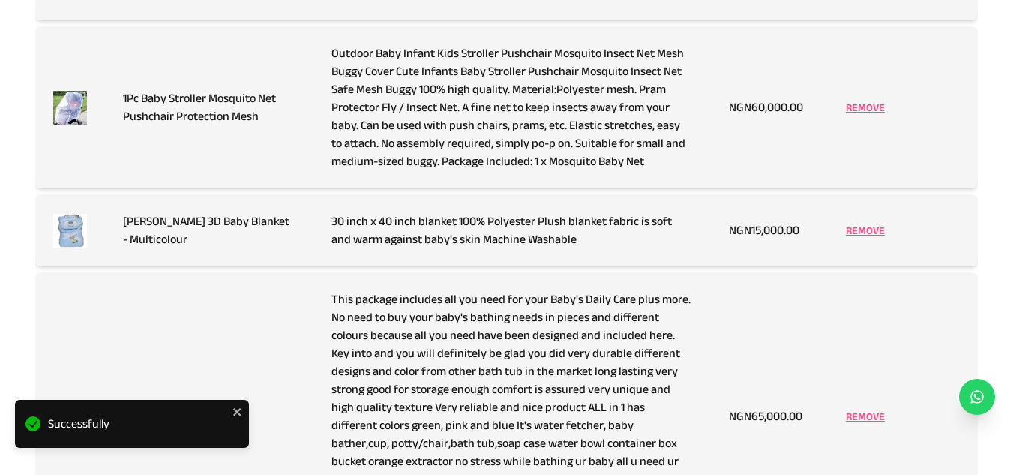
scroll to position [11544, 0]
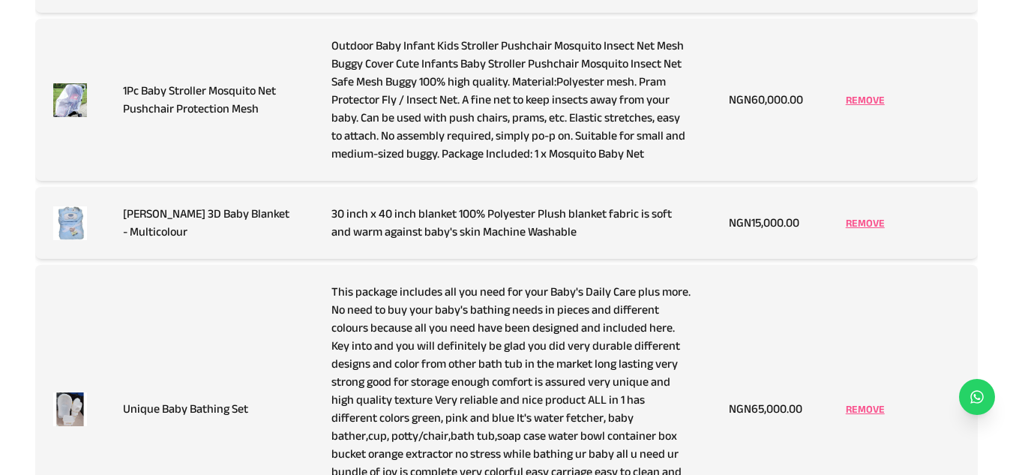
click at [878, 215] on p "REMOVE" at bounding box center [865, 222] width 39 height 15
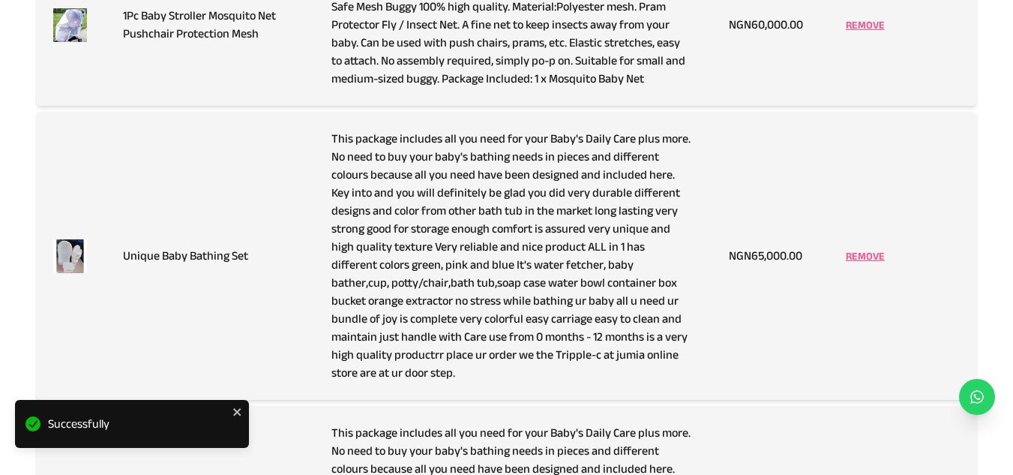
scroll to position [11620, 0]
click at [873, 248] on p "REMOVE" at bounding box center [865, 255] width 39 height 15
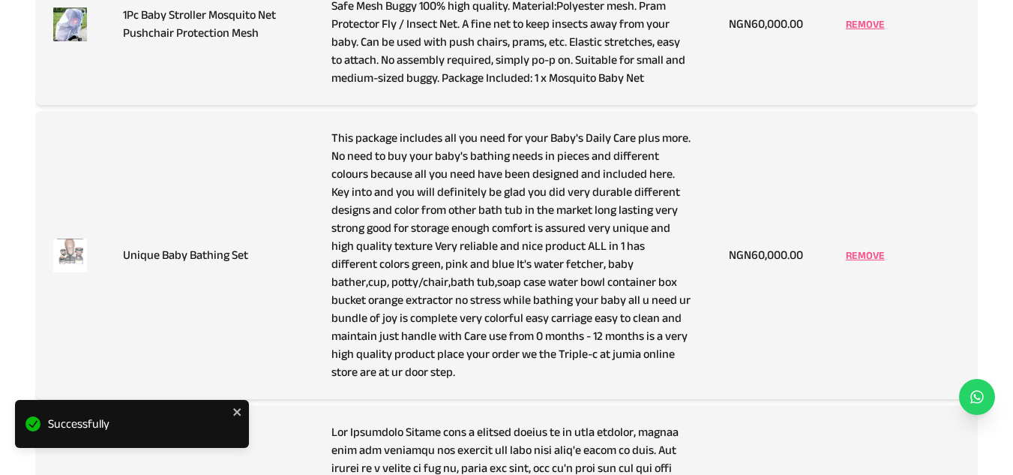
click at [863, 248] on p "REMOVE" at bounding box center [865, 255] width 39 height 15
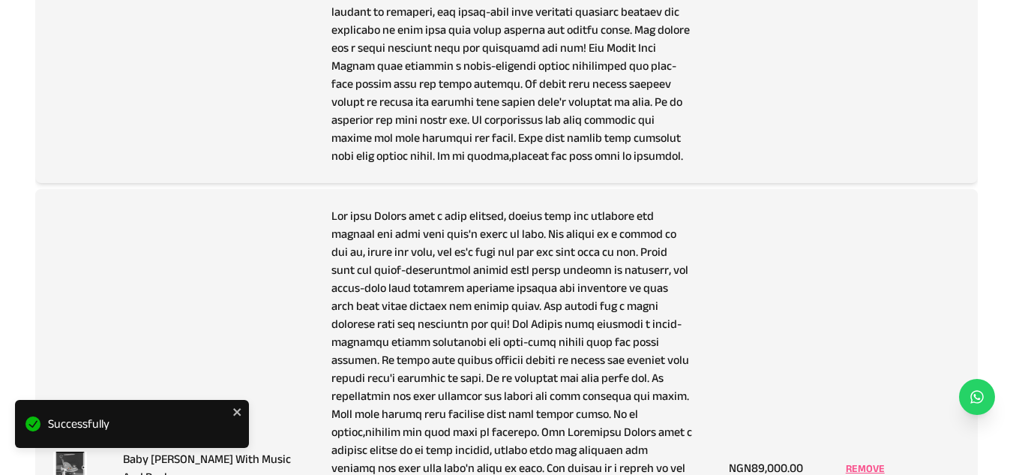
scroll to position [12210, 0]
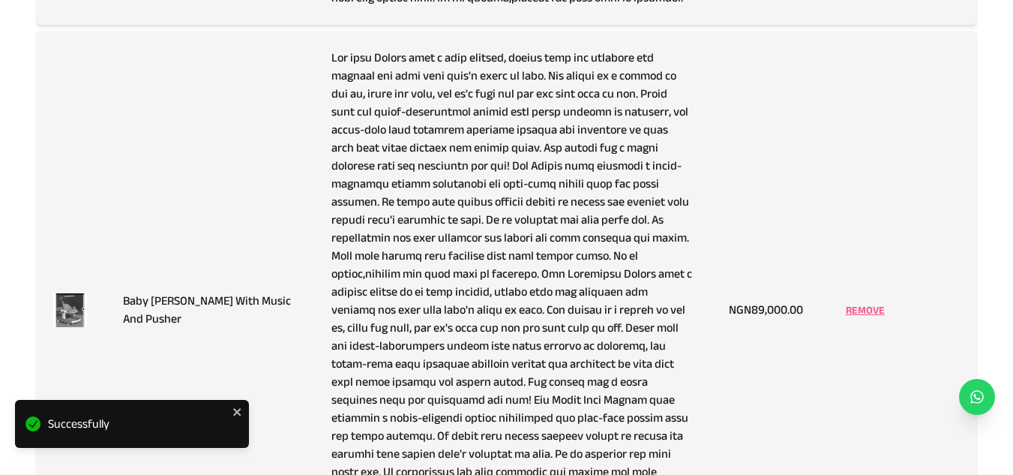
click at [871, 302] on p "REMOVE" at bounding box center [865, 309] width 39 height 15
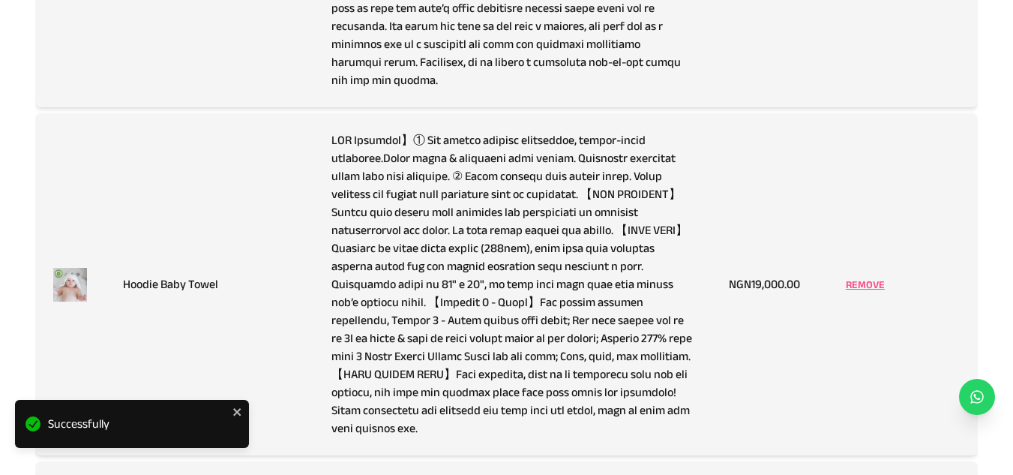
scroll to position [12621, 0]
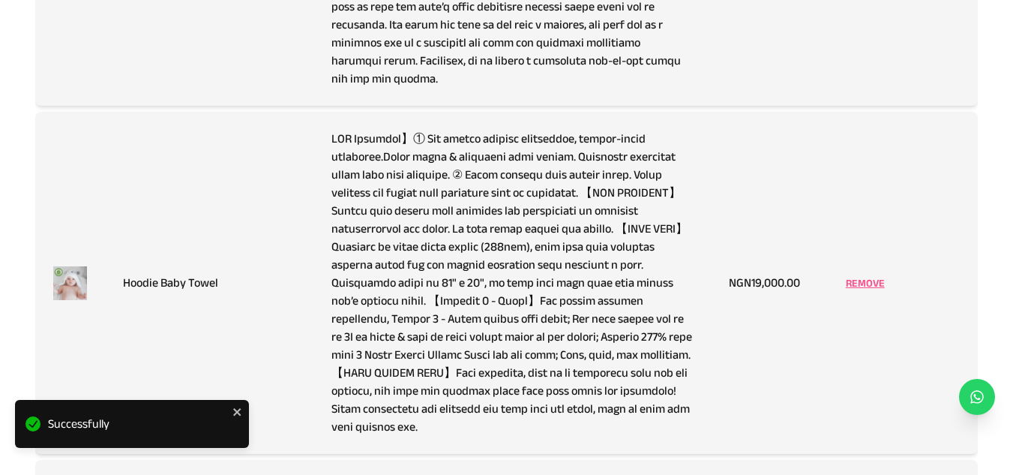
click at [863, 275] on p "REMOVE" at bounding box center [865, 282] width 39 height 15
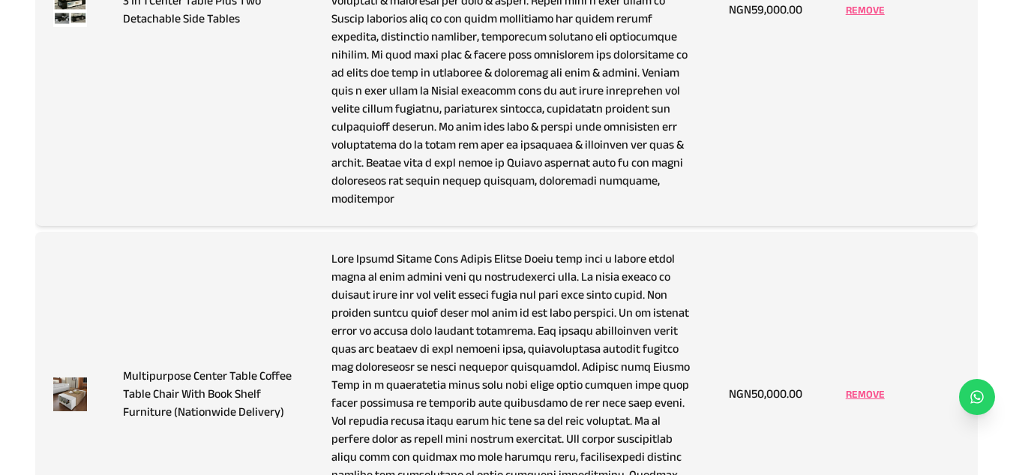
scroll to position [2880, 0]
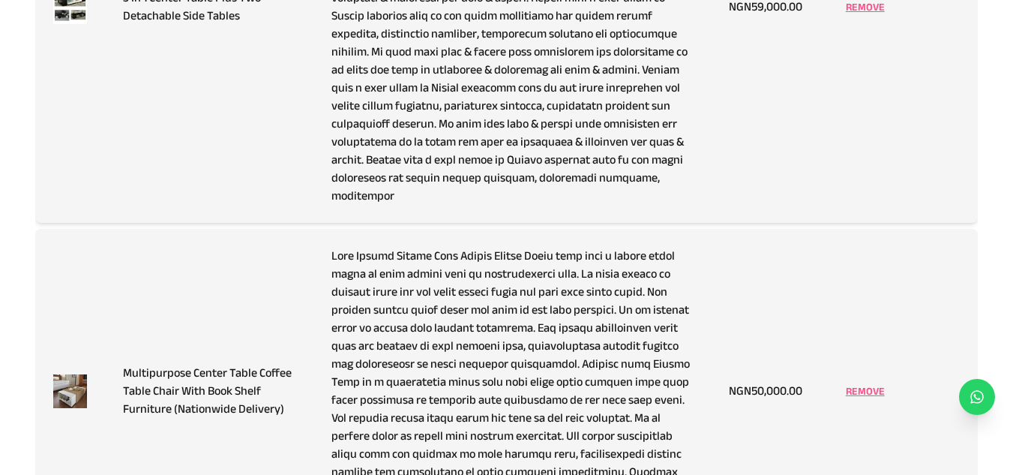
click at [863, 373] on td "REMOVE" at bounding box center [903, 391] width 150 height 324
click at [860, 391] on p "REMOVE" at bounding box center [865, 390] width 39 height 15
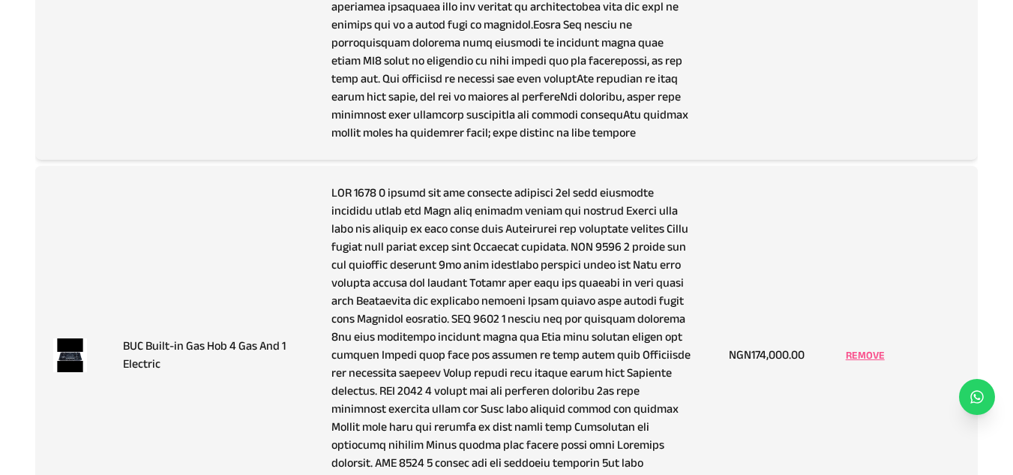
scroll to position [3728, 0]
click at [864, 348] on p "REMOVE" at bounding box center [865, 355] width 39 height 15
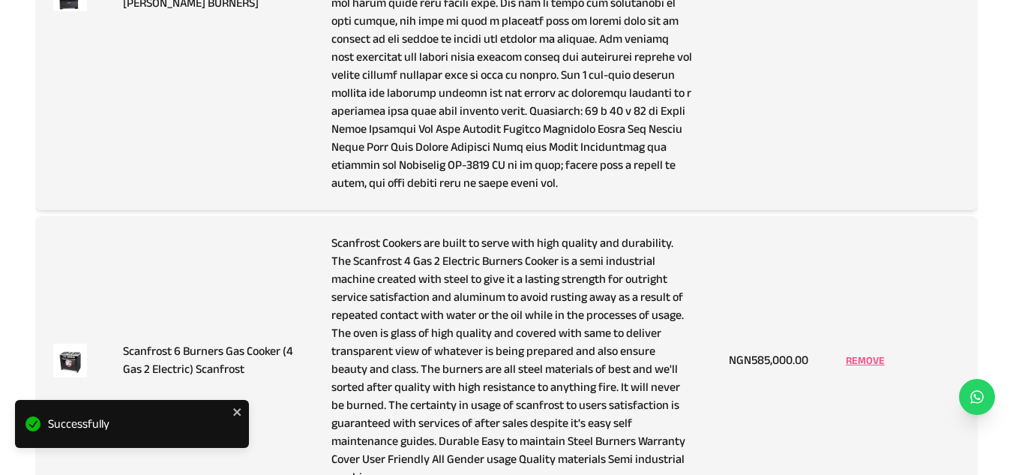
scroll to position [4120, 0]
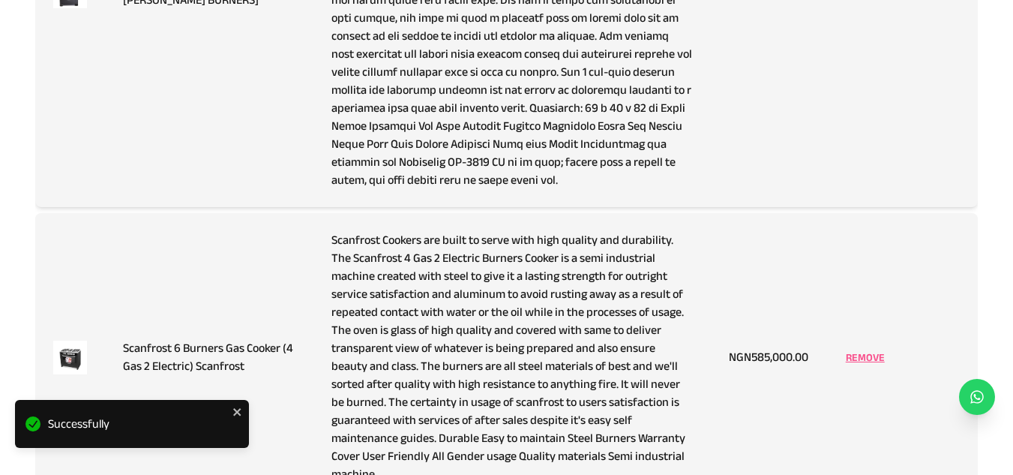
click at [863, 350] on p "REMOVE" at bounding box center [865, 357] width 39 height 15
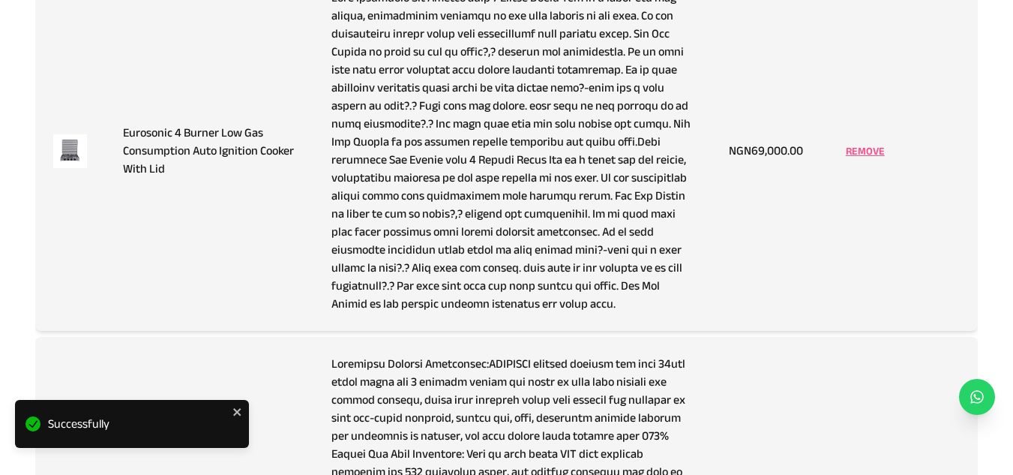
scroll to position [4364, 0]
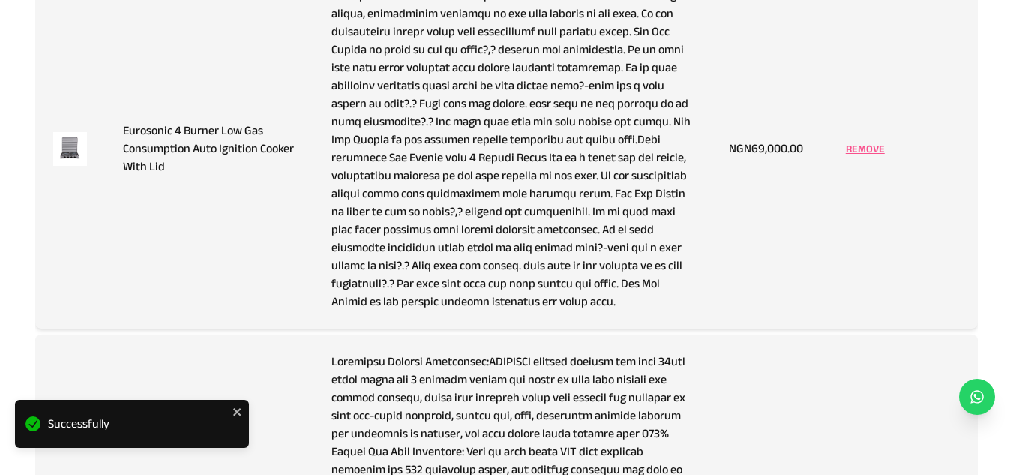
click at [868, 141] on p "REMOVE" at bounding box center [865, 148] width 39 height 15
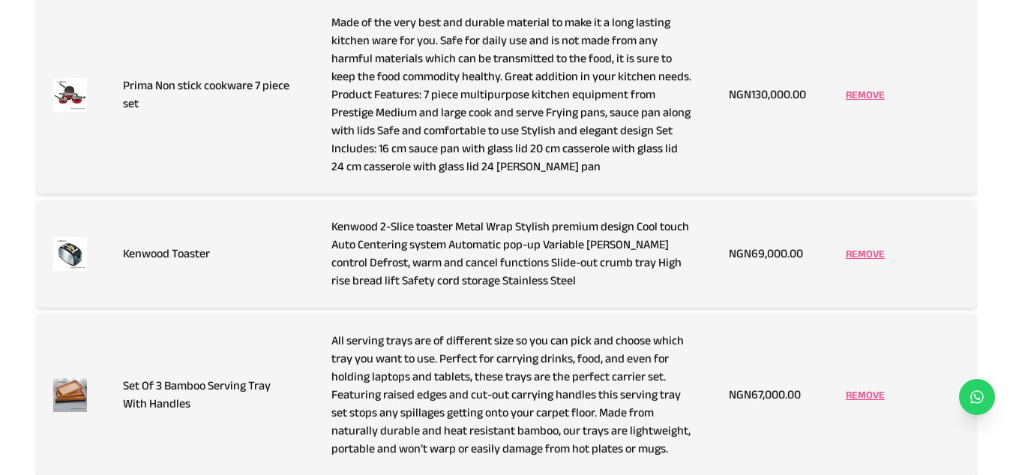
scroll to position [5190, 0]
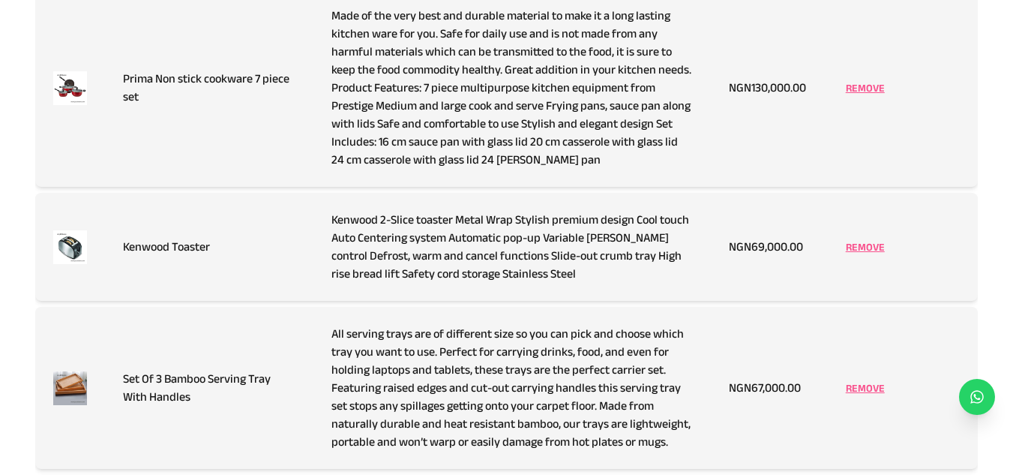
click at [851, 239] on p "REMOVE" at bounding box center [865, 246] width 39 height 15
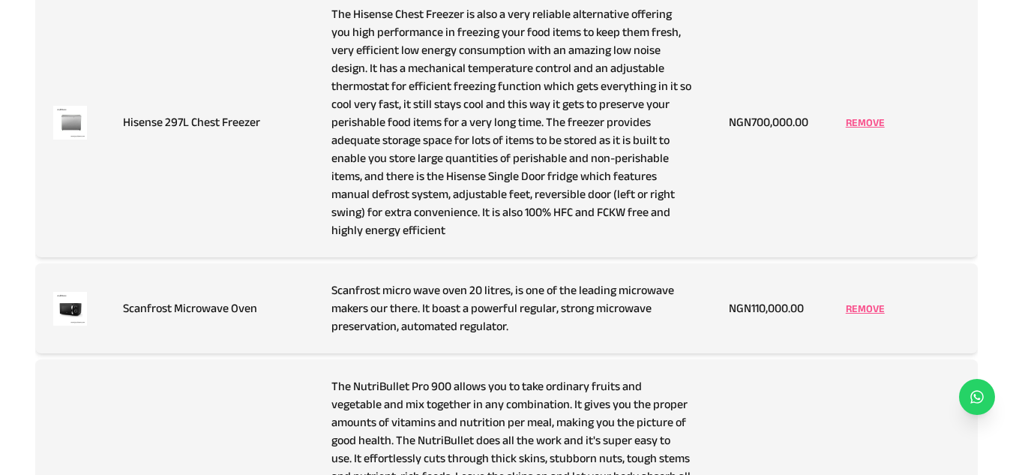
scroll to position [5864, 0]
click at [861, 300] on p "REMOVE" at bounding box center [865, 307] width 39 height 15
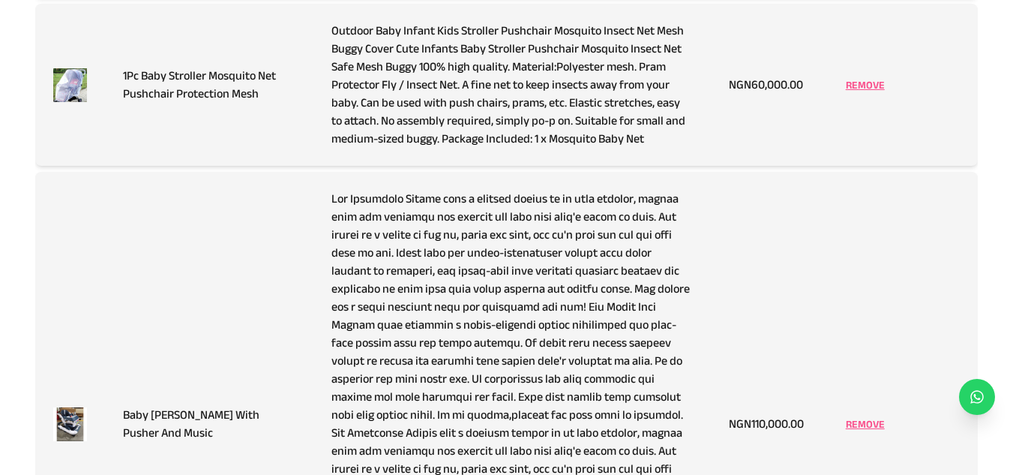
scroll to position [9983, 0]
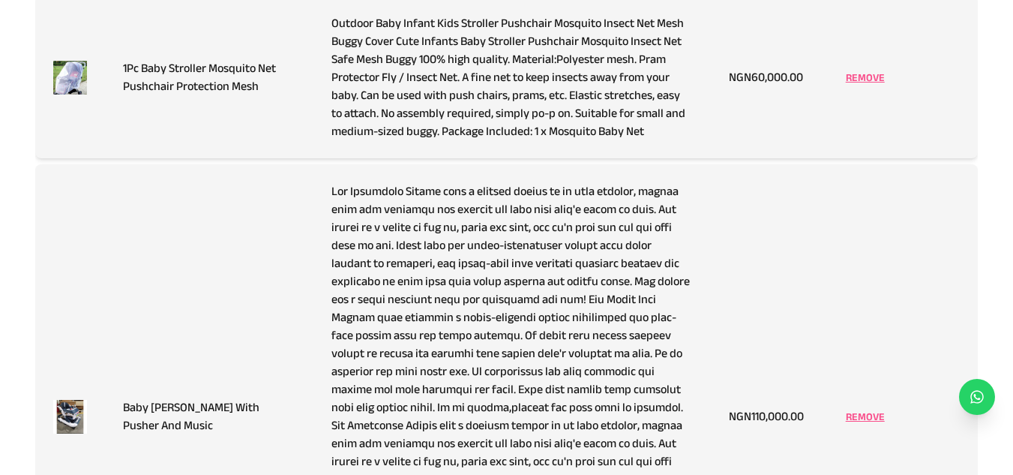
click at [861, 409] on p "REMOVE" at bounding box center [865, 416] width 39 height 15
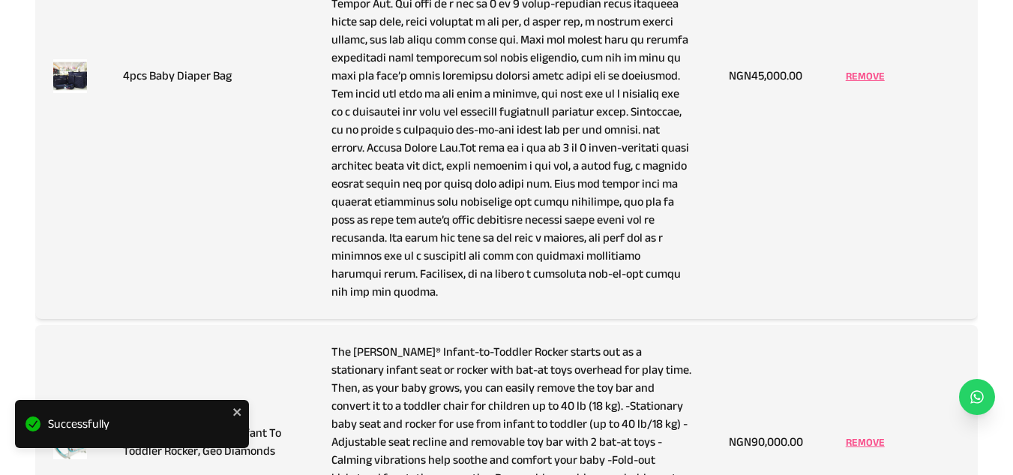
scroll to position [10316, 0]
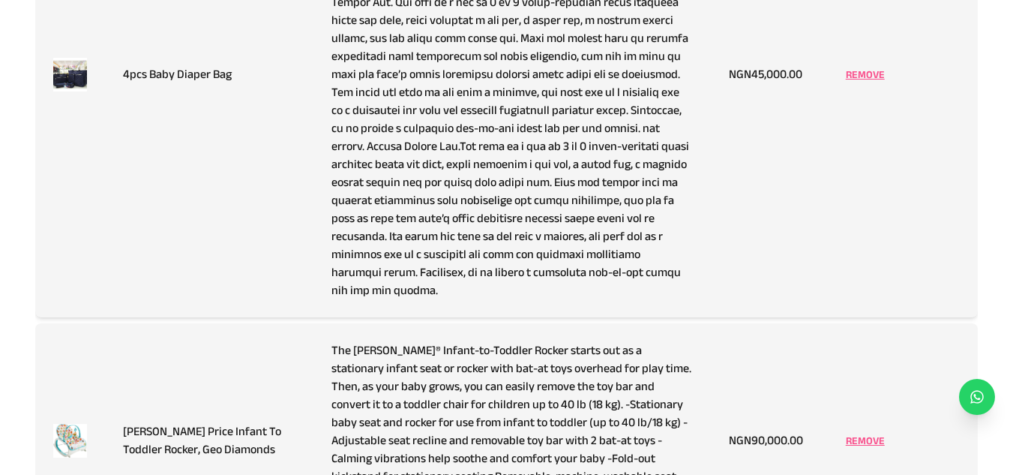
click at [859, 433] on p "REMOVE" at bounding box center [865, 440] width 39 height 15
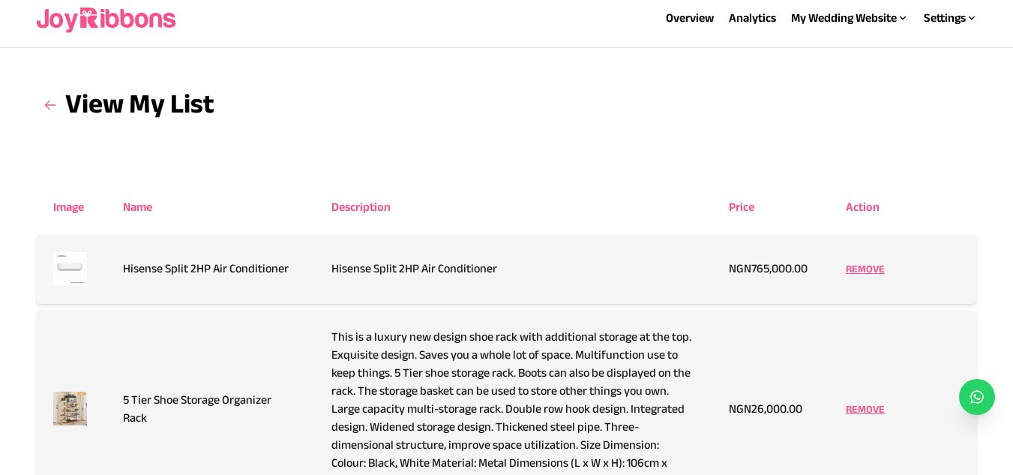
scroll to position [0, 0]
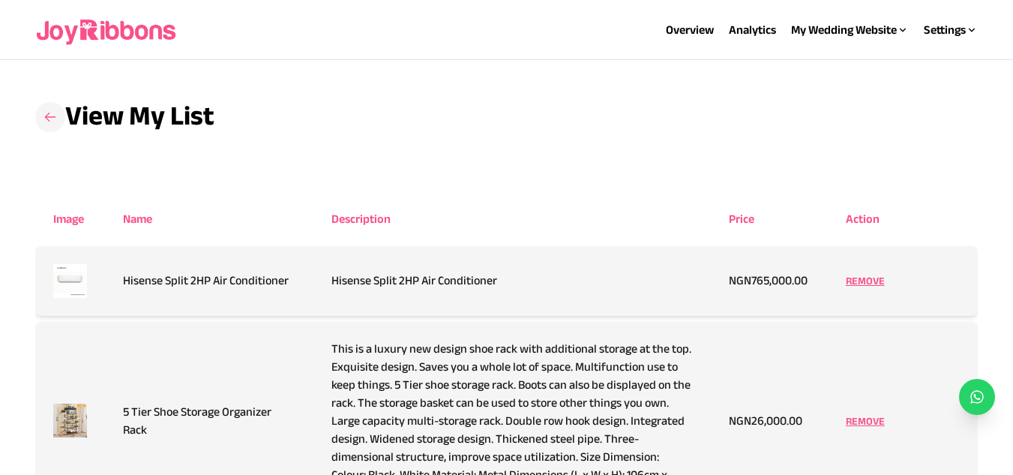
click at [50, 112] on icon at bounding box center [50, 117] width 15 height 15
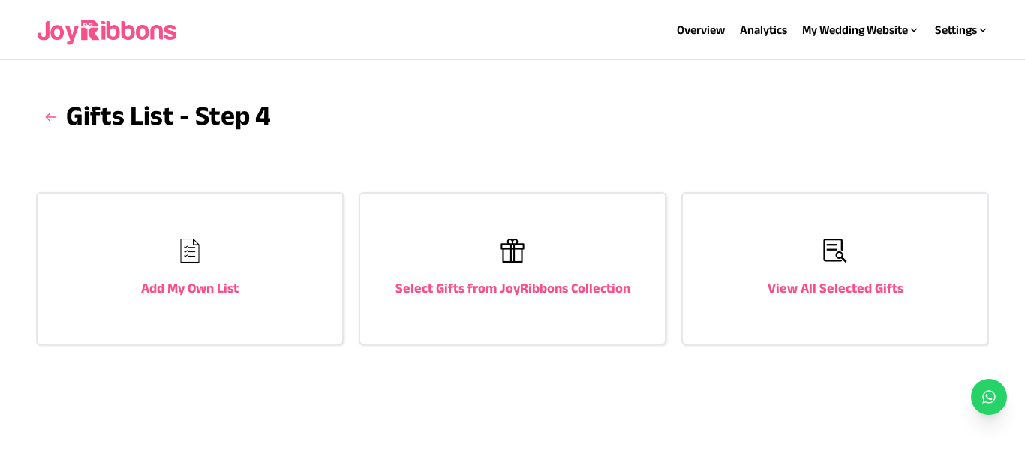
click at [50, 112] on icon at bounding box center [51, 117] width 15 height 15
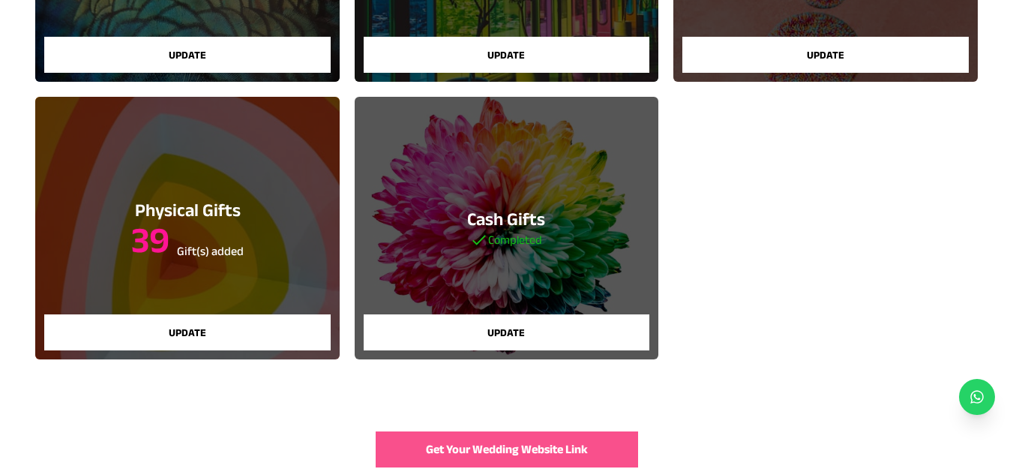
scroll to position [344, 0]
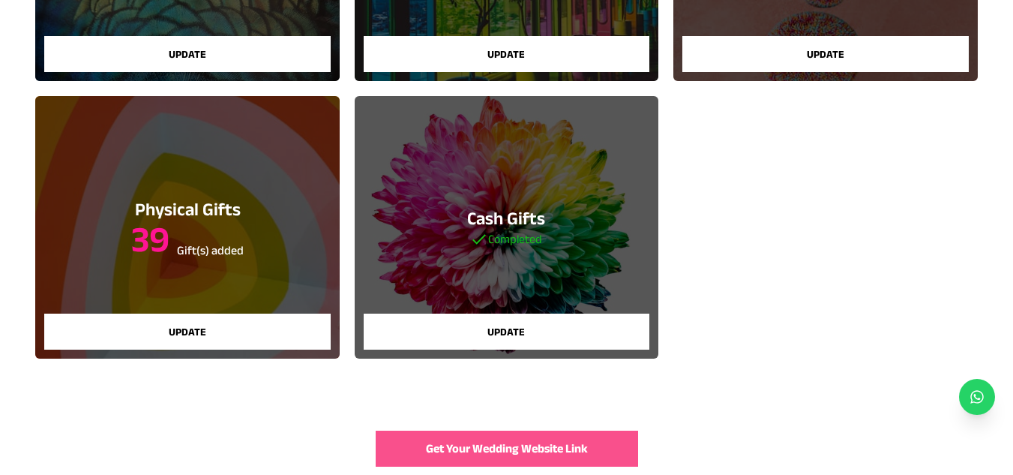
click at [473, 222] on h3 "Cash Gifts" at bounding box center [506, 218] width 78 height 24
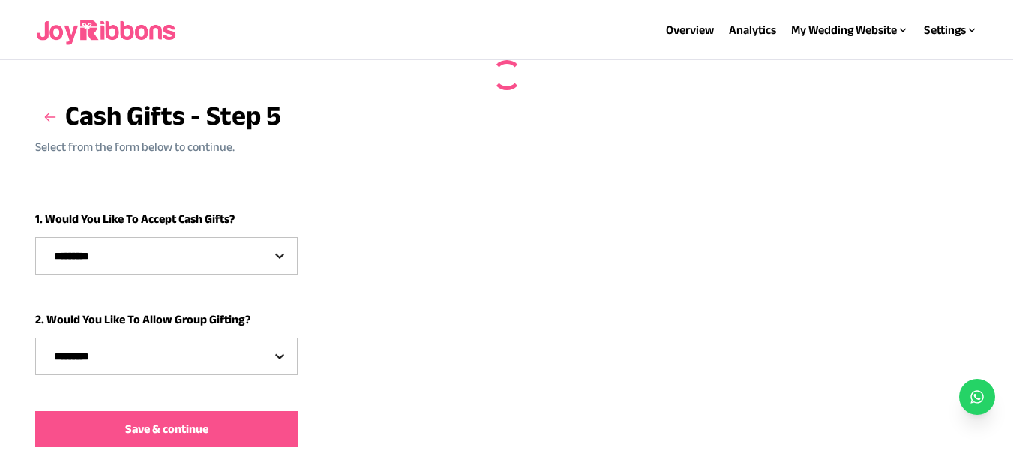
select select "***"
click at [49, 127] on h3 at bounding box center [50, 117] width 30 height 30
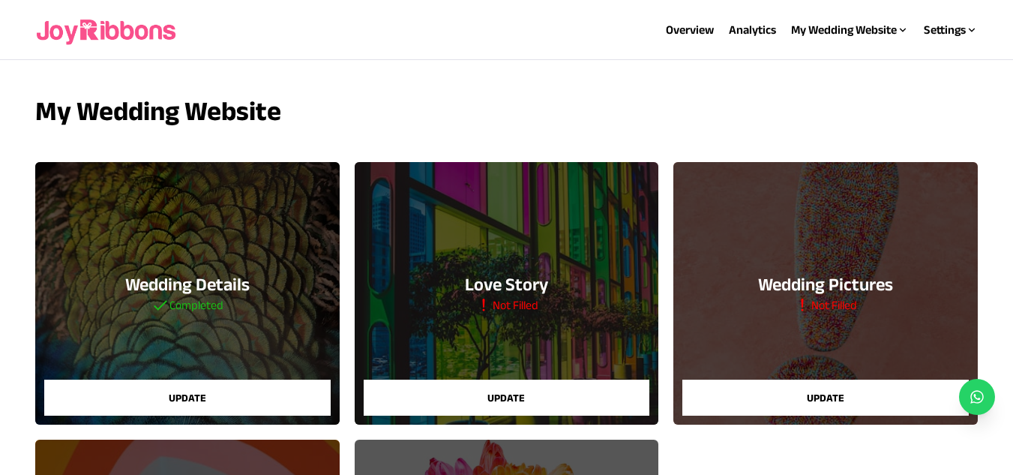
click at [779, 269] on div "Wedding Pictures Not Filled Update" at bounding box center [826, 293] width 304 height 263
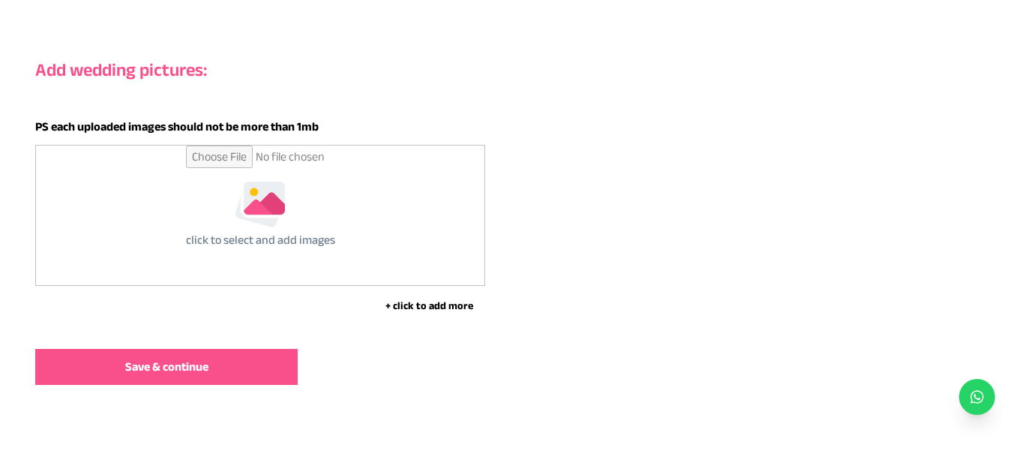
scroll to position [161, 0]
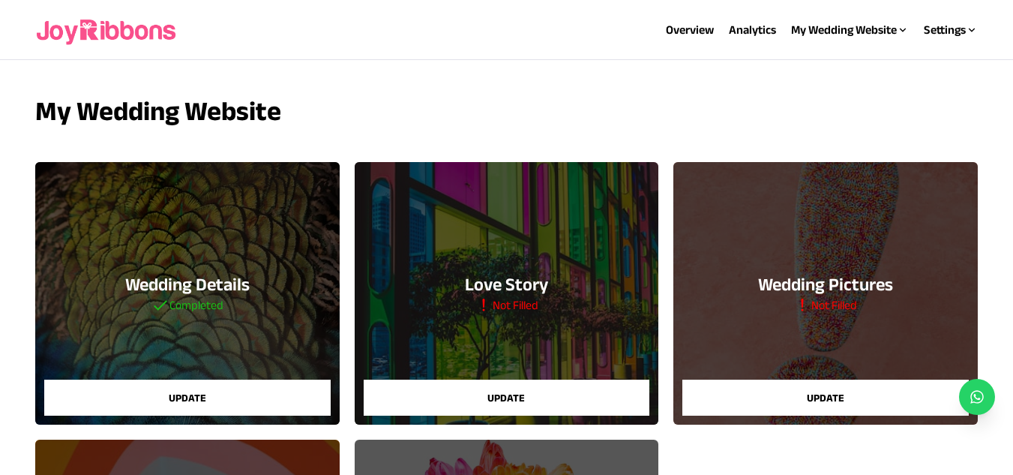
click at [404, 65] on section "My Wedding Website Wedding Details Completed Update Love Story Not Filled Updat…" at bounding box center [506, 471] width 1013 height 822
